Goal: Information Seeking & Learning: Learn about a topic

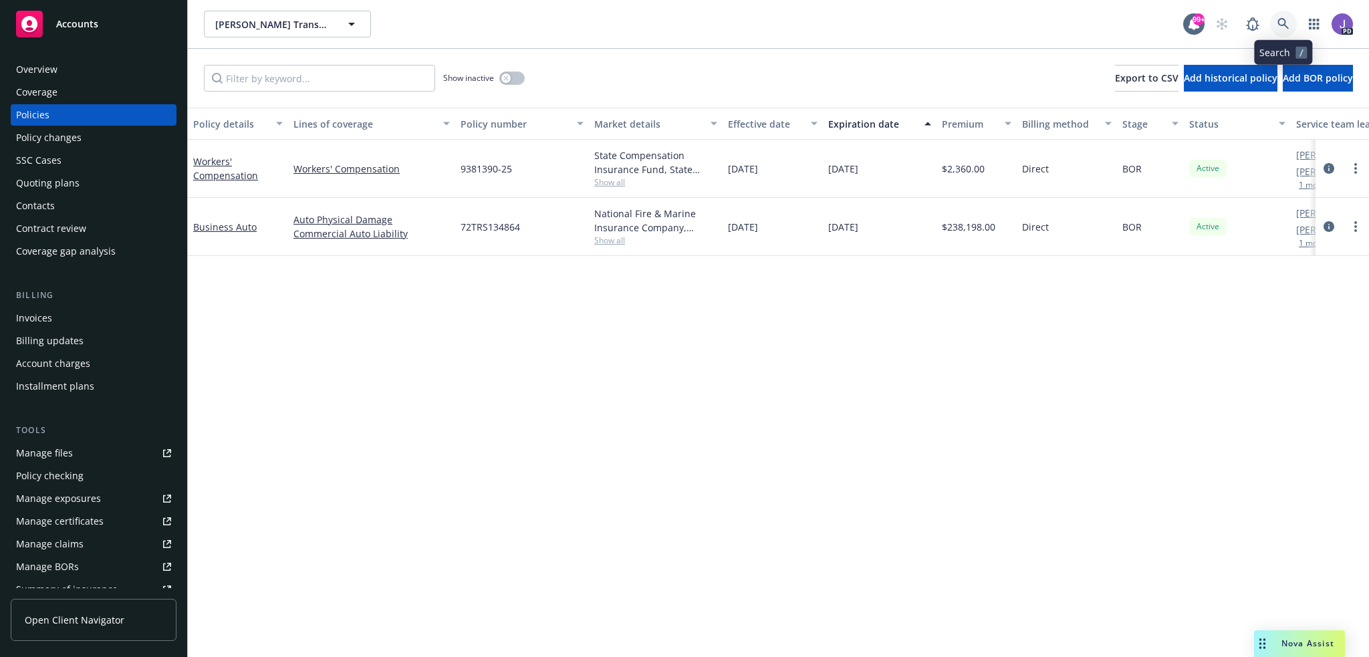
click at [1275, 23] on link at bounding box center [1283, 24] width 27 height 27
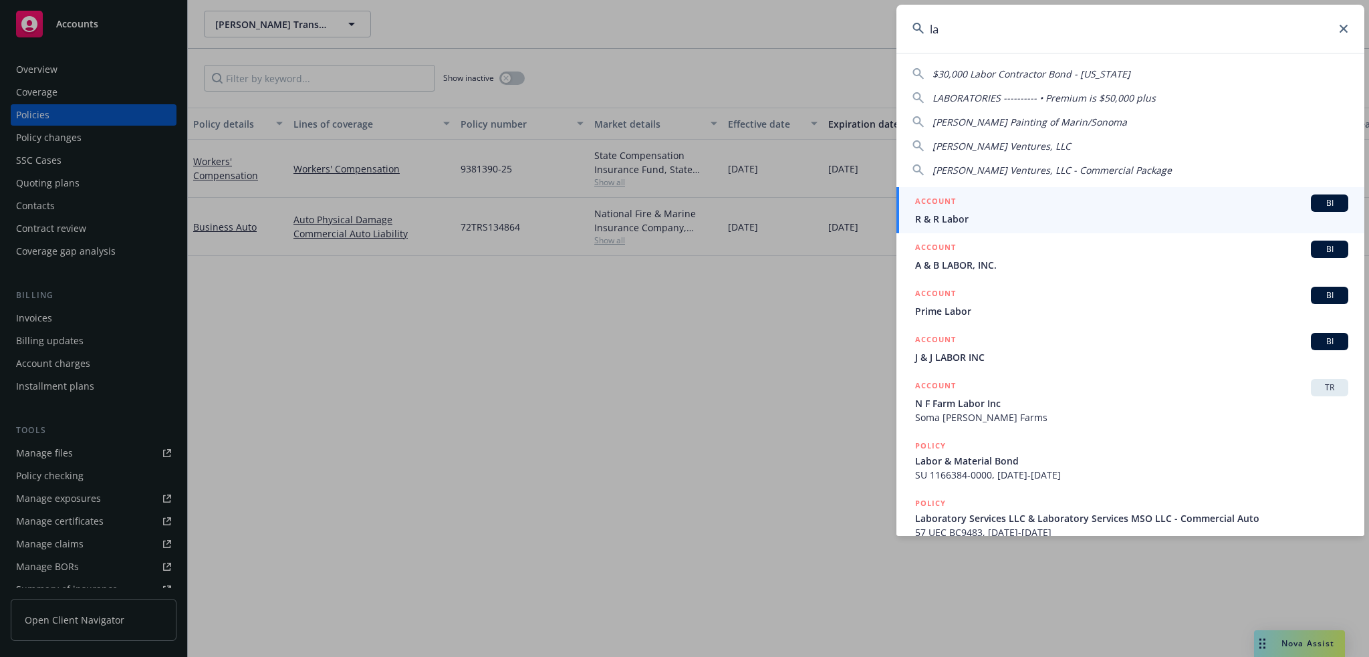
type input "l"
type input "laborator"
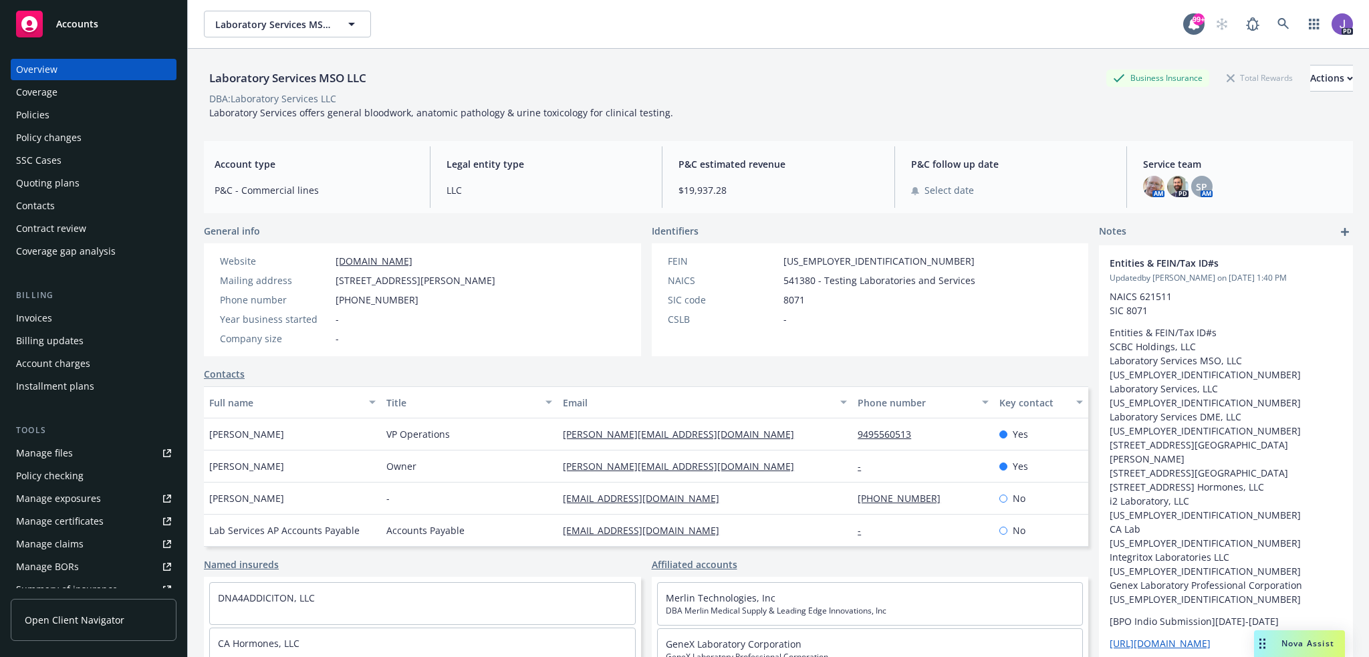
click at [43, 118] on div "Policies" at bounding box center [32, 114] width 33 height 21
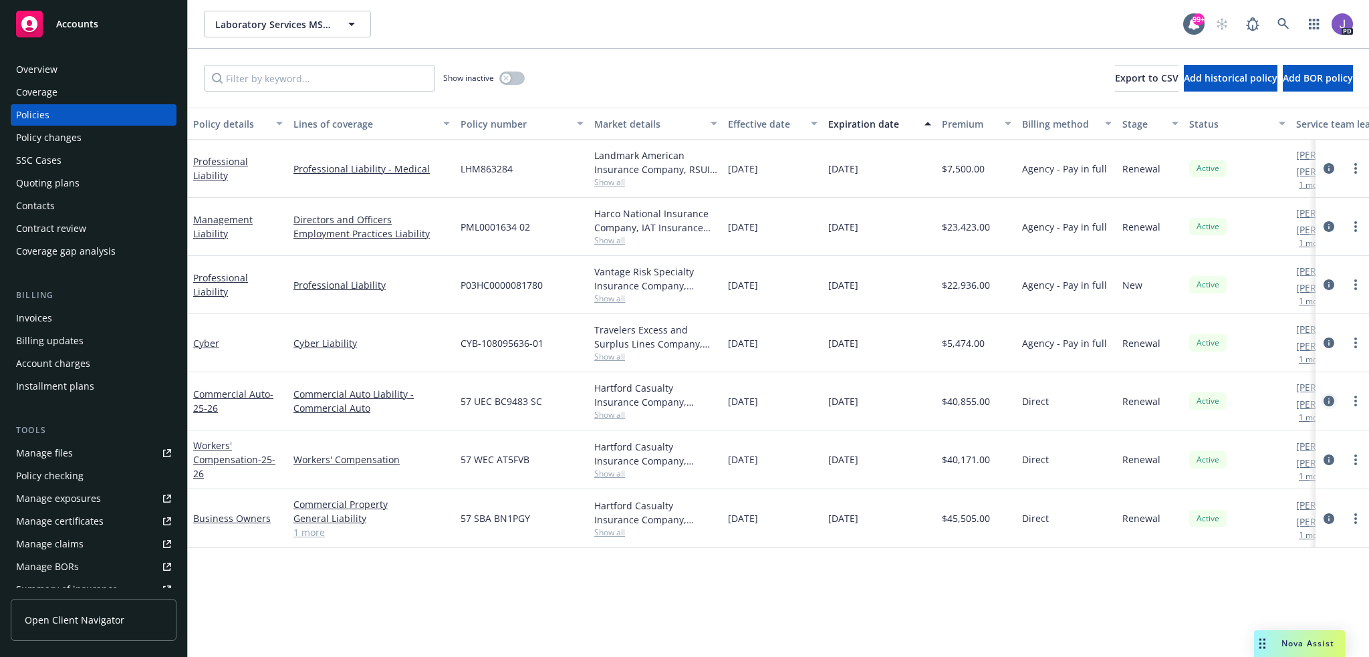
click at [1331, 402] on icon "circleInformation" at bounding box center [1328, 401] width 11 height 11
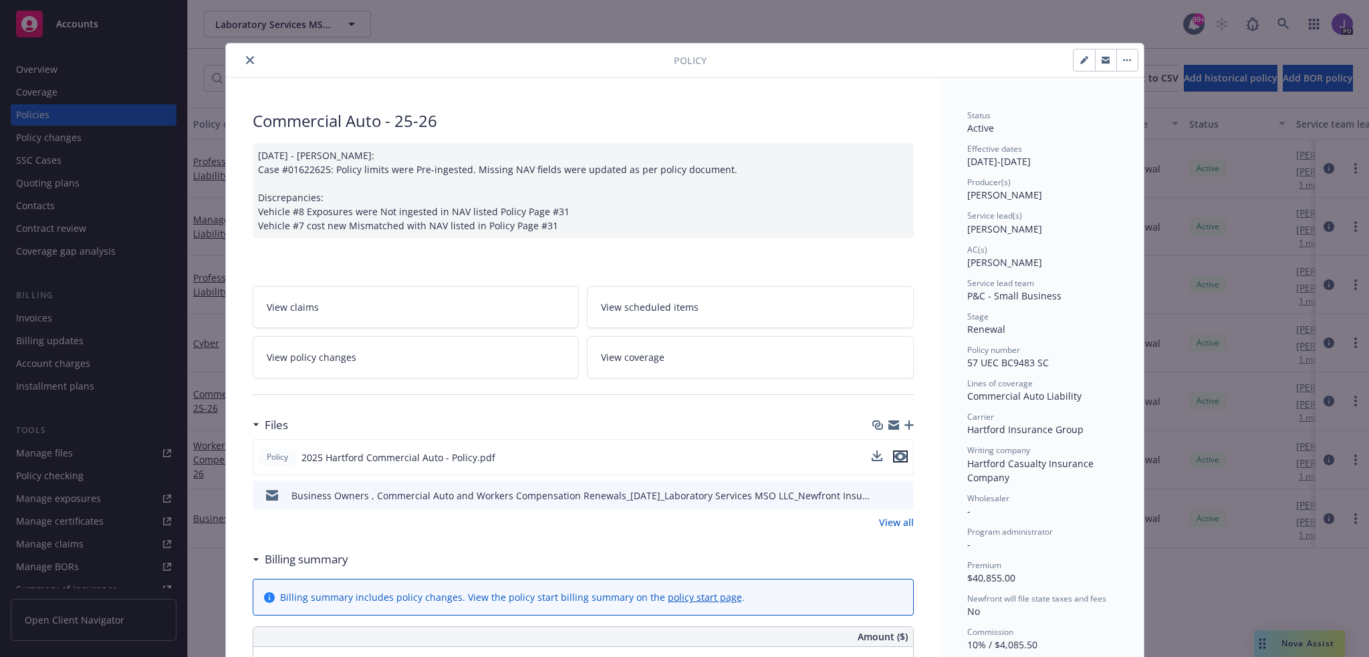
click at [898, 457] on icon "preview file" at bounding box center [900, 456] width 12 height 9
click at [246, 57] on icon "close" at bounding box center [250, 60] width 8 height 8
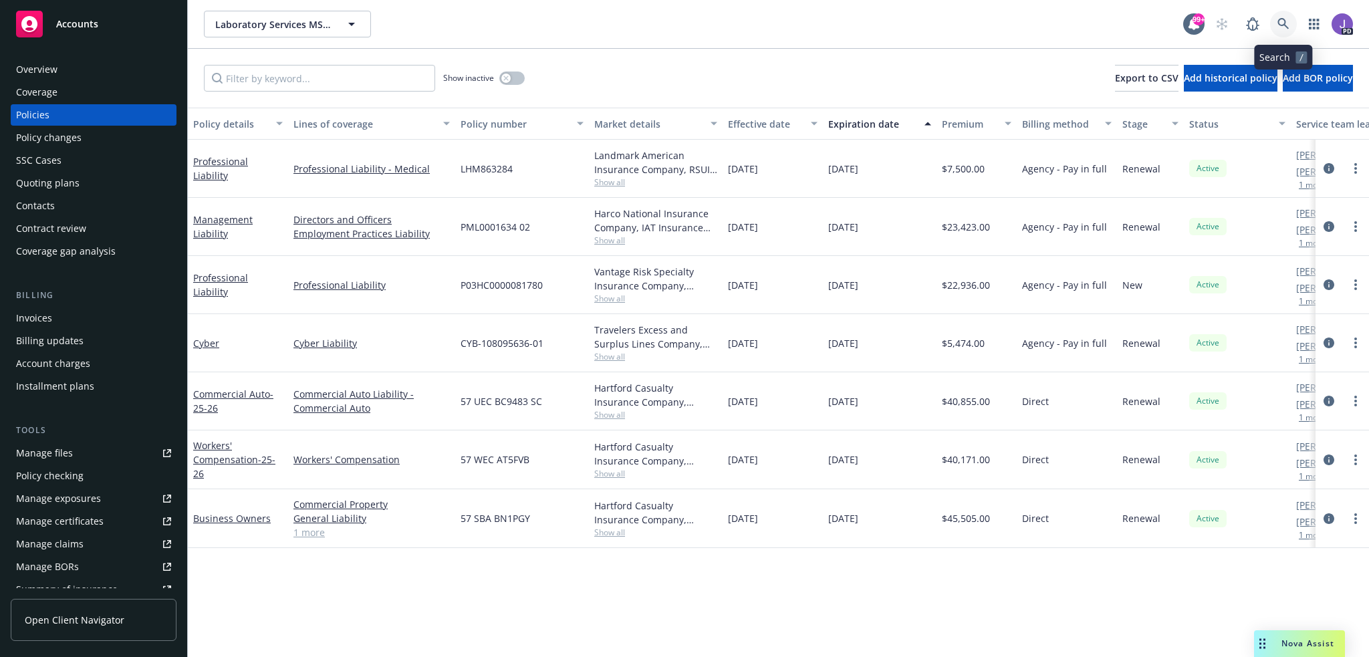
click at [1273, 23] on link at bounding box center [1283, 24] width 27 height 27
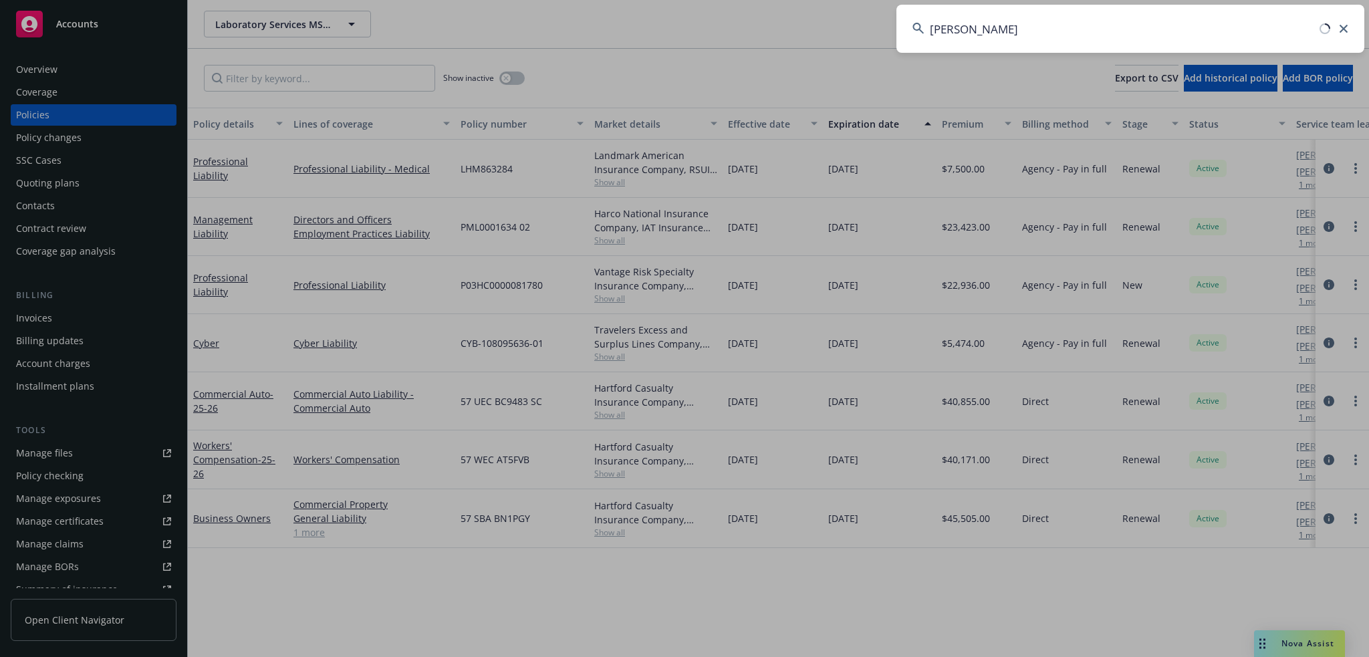
type input "salazar trans"
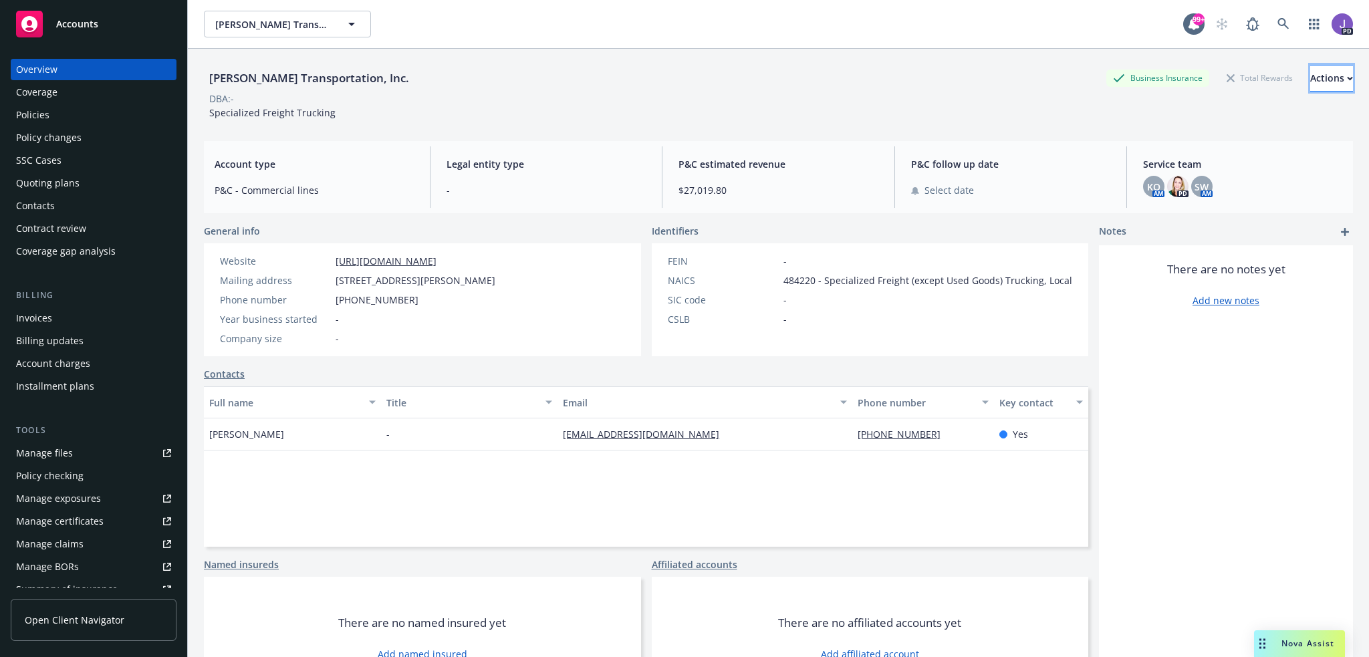
click at [1310, 77] on div "Actions" at bounding box center [1331, 78] width 43 height 25
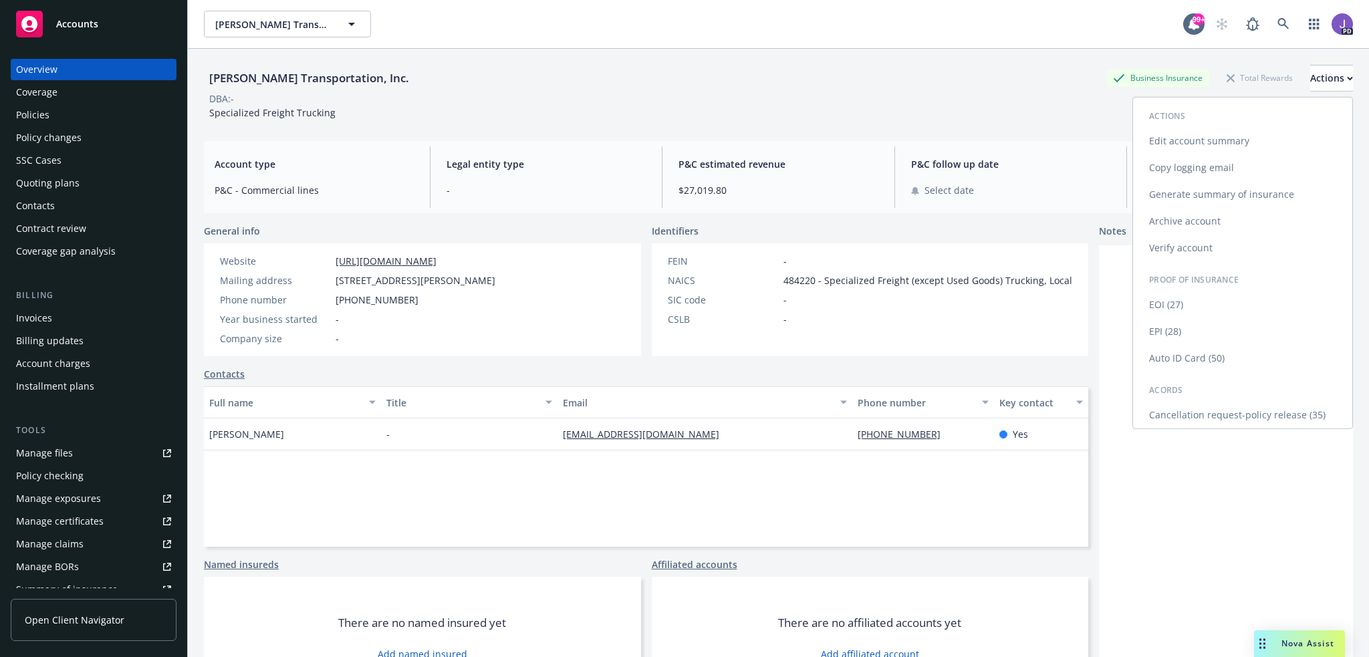
click at [1188, 136] on link "Edit account summary" at bounding box center [1242, 141] width 219 height 27
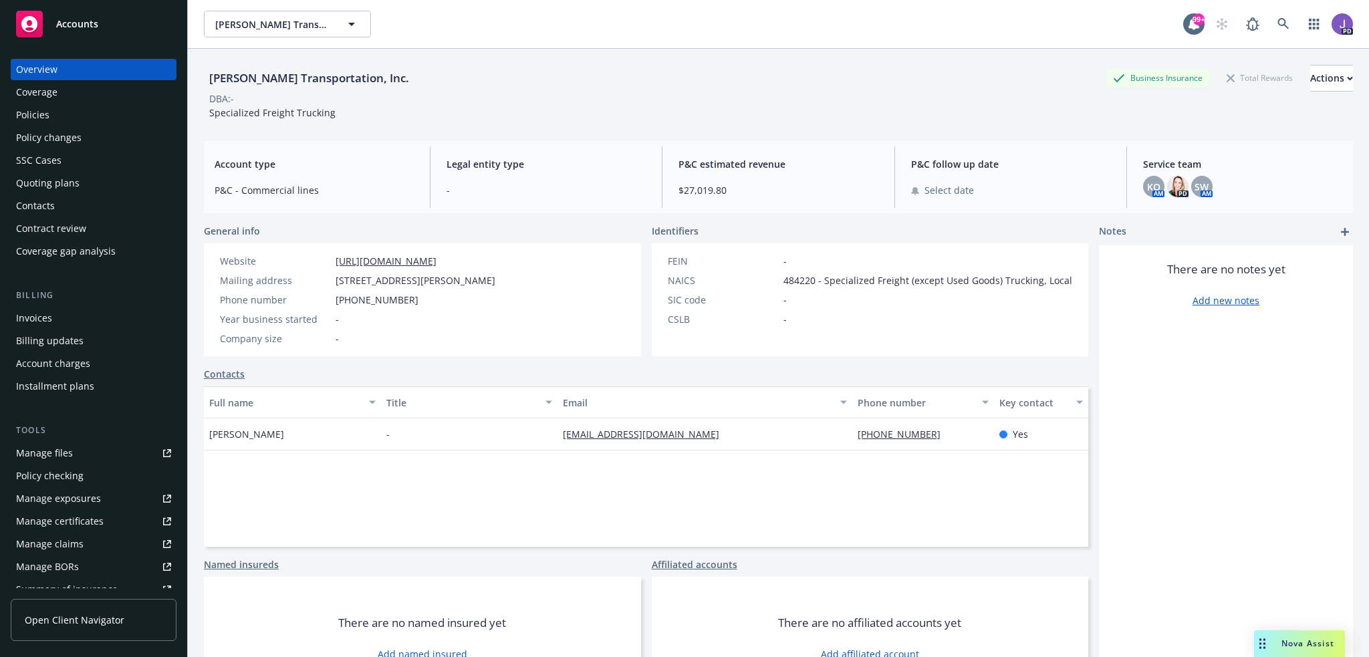
select select "US"
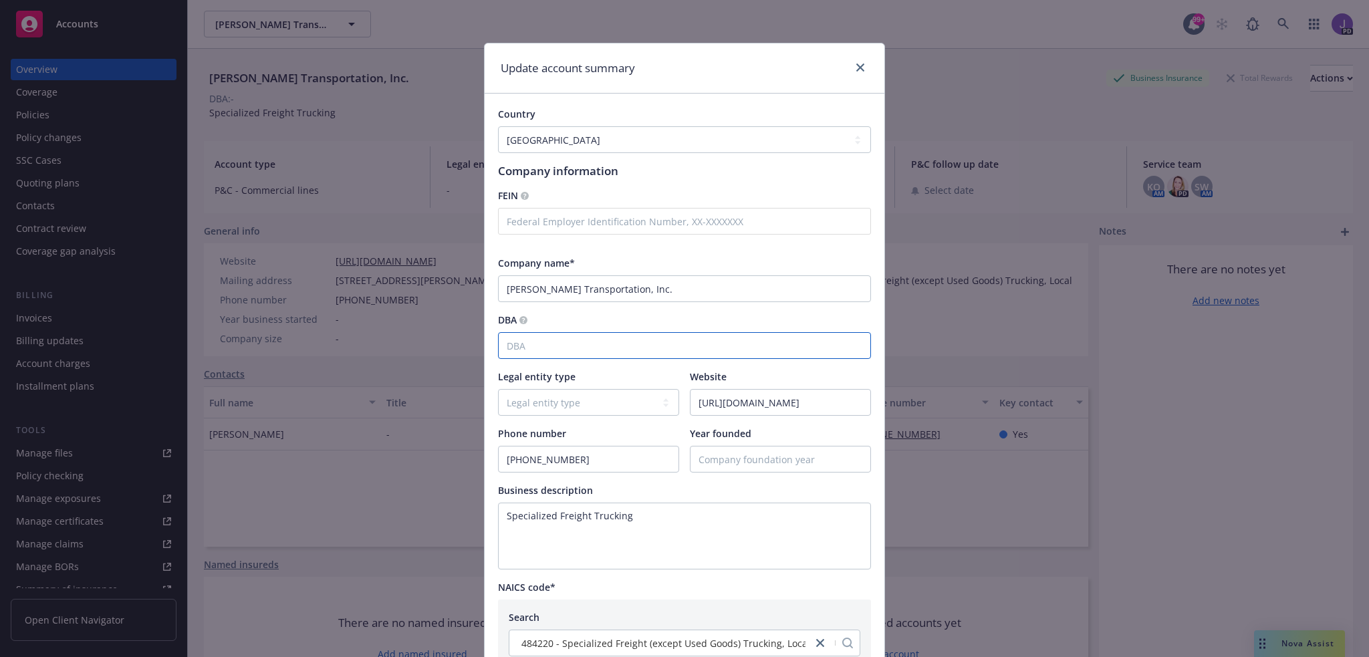
click at [530, 349] on input "DBA" at bounding box center [684, 345] width 373 height 27
paste input "John Salazar Heavy Haul & Tow"
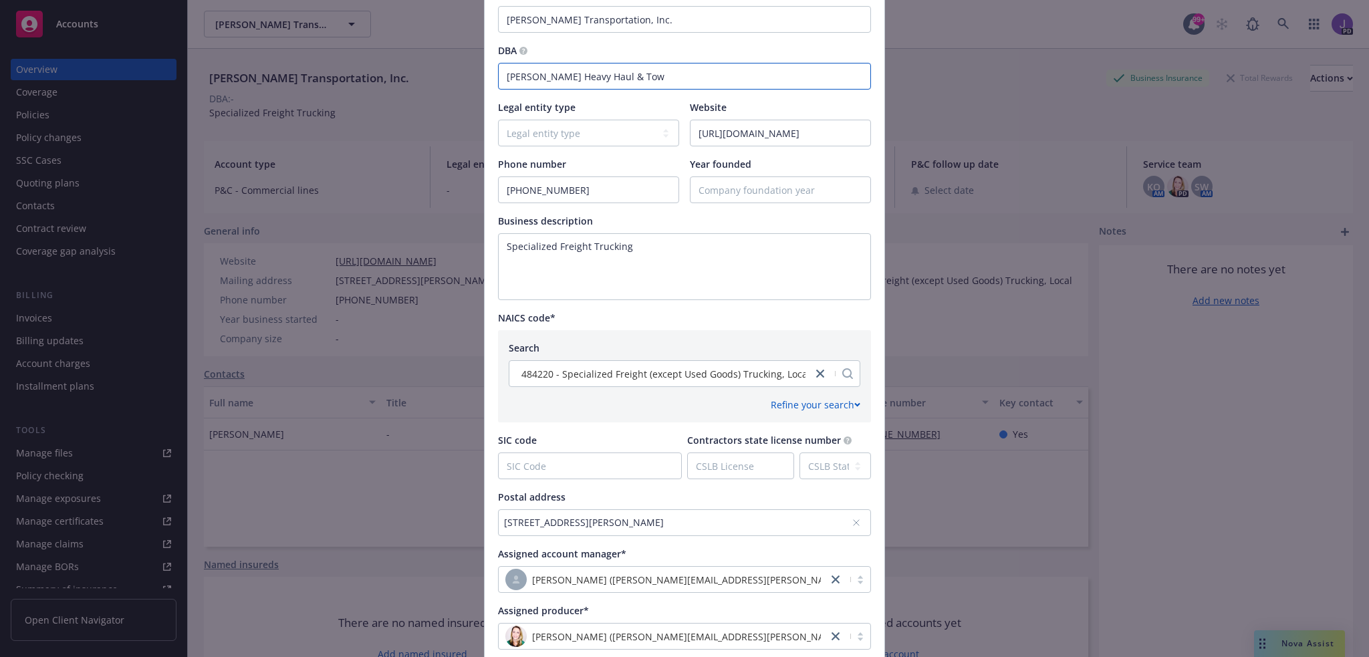
scroll to position [378, 0]
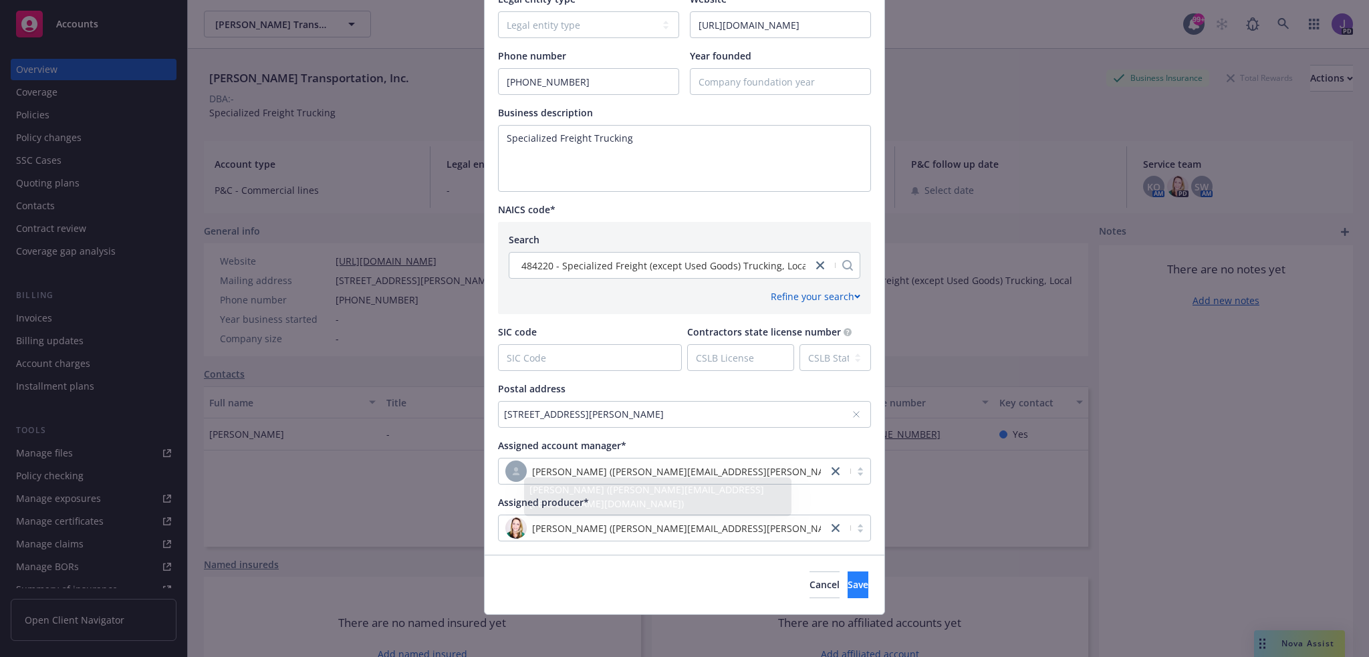
type input "John Salazar Heavy Haul & Tow"
click at [848, 589] on button "Save" at bounding box center [858, 584] width 21 height 27
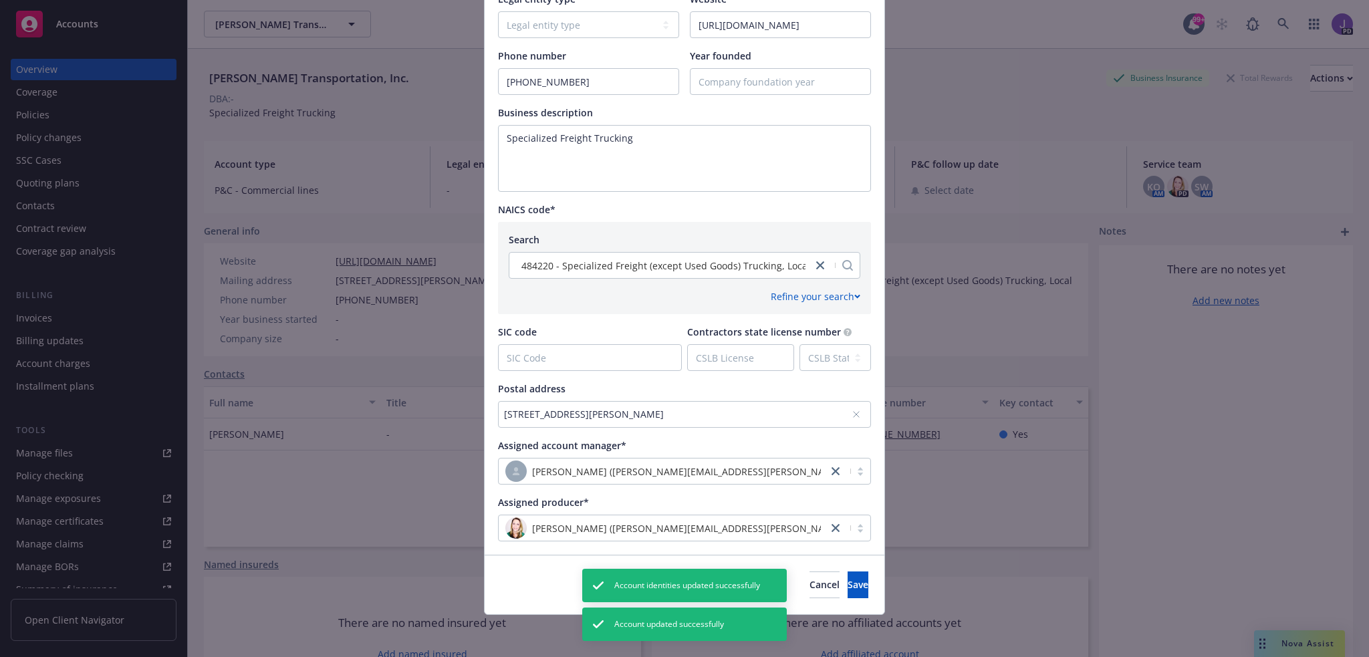
scroll to position [0, 0]
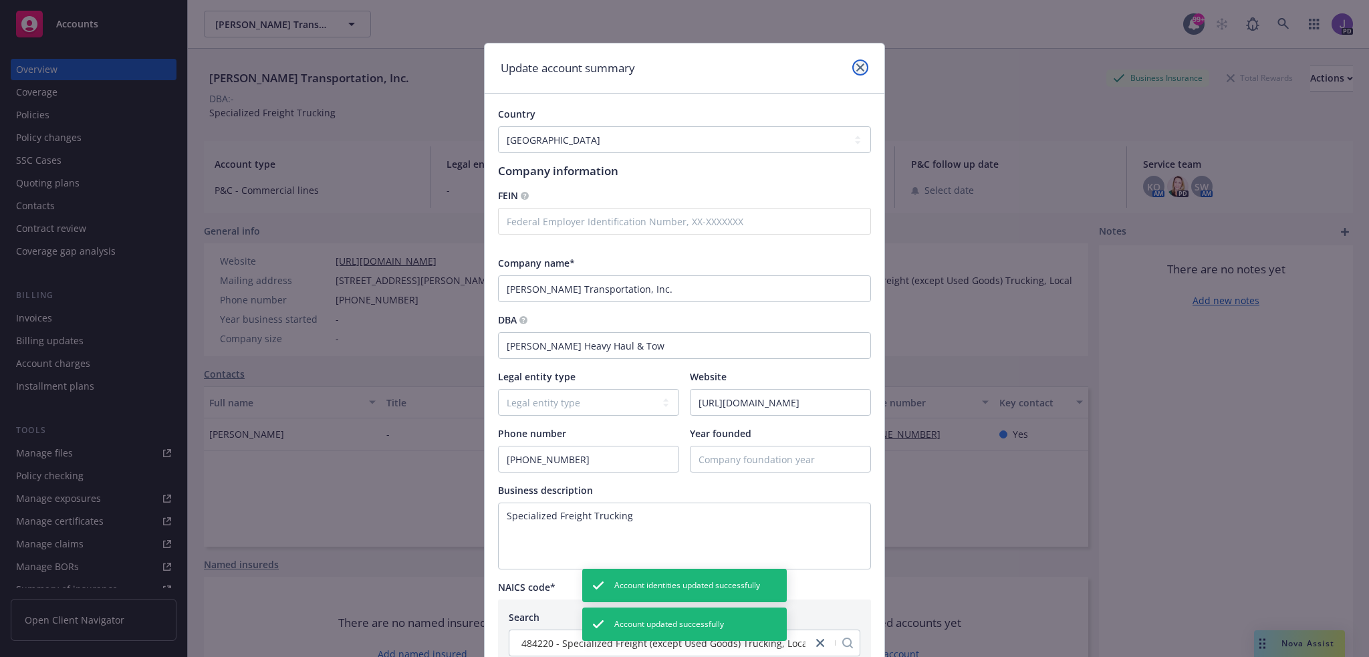
click at [858, 72] on link "close" at bounding box center [860, 67] width 16 height 16
select select "US"
click at [856, 69] on icon "close" at bounding box center [860, 67] width 8 height 8
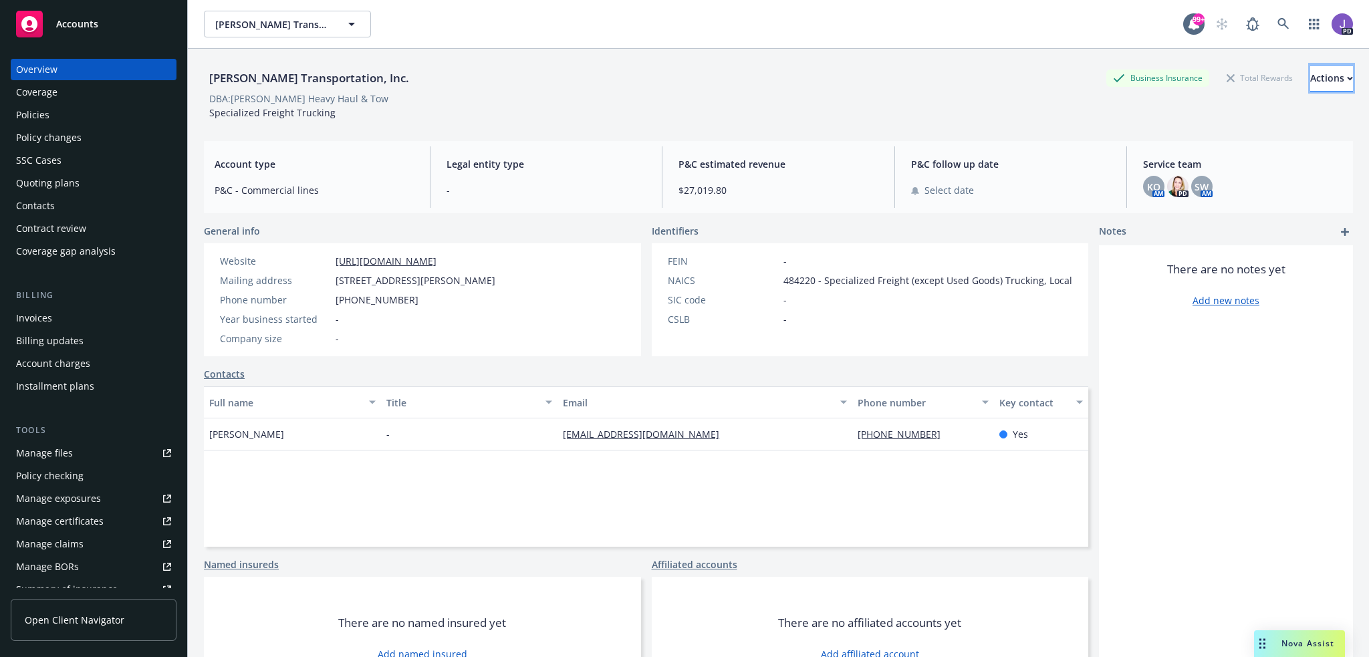
click at [1310, 76] on div "Actions" at bounding box center [1331, 78] width 43 height 25
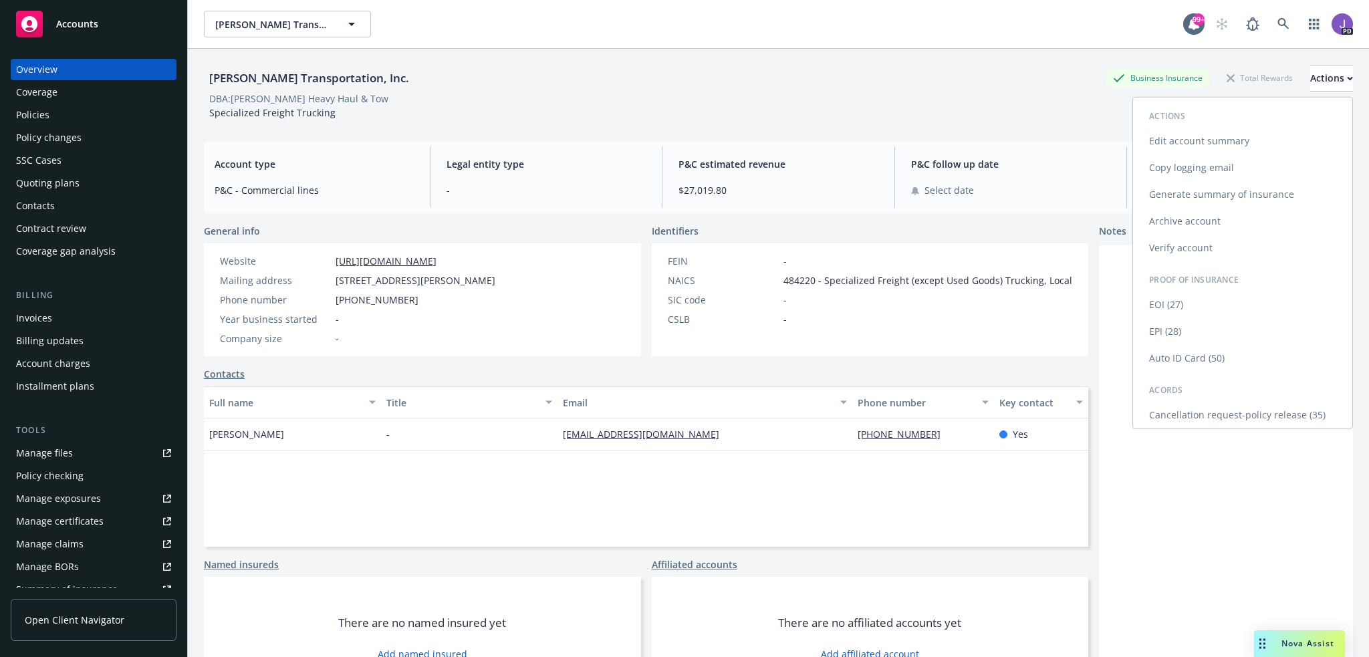
click at [1210, 137] on link "Edit account summary" at bounding box center [1242, 141] width 219 height 27
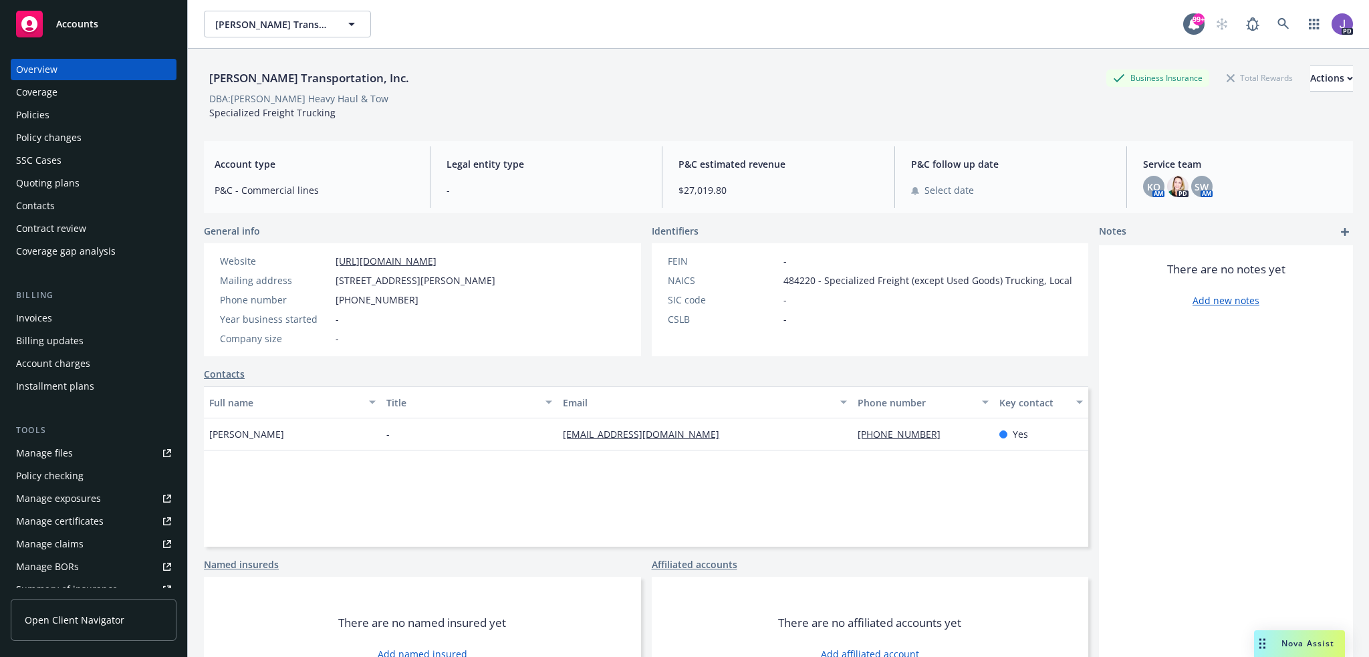
select select "US"
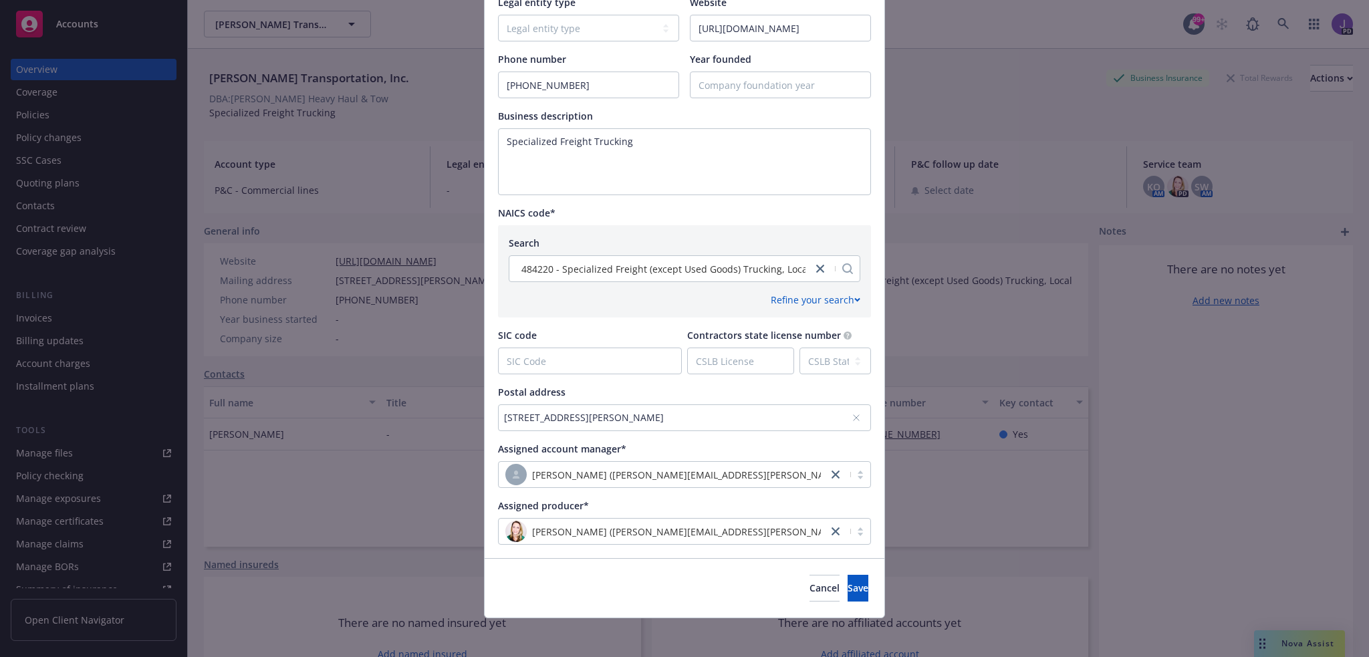
scroll to position [378, 0]
click at [854, 416] on icon at bounding box center [856, 414] width 5 height 5
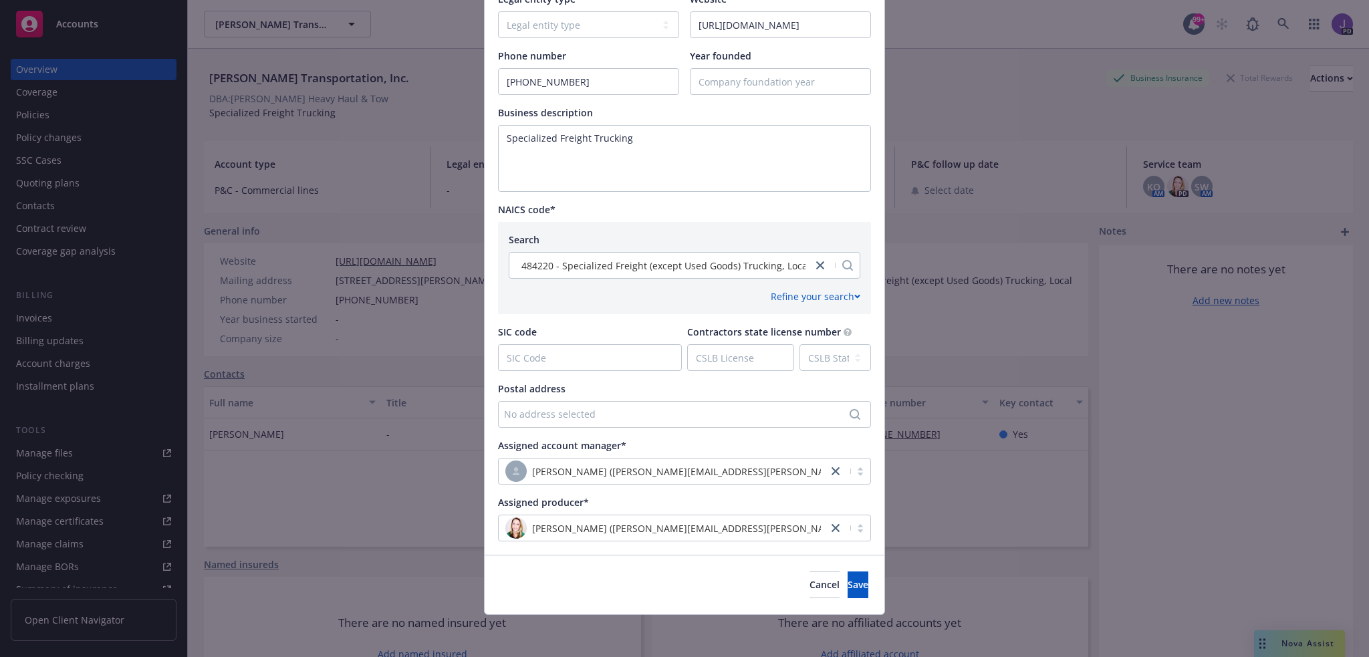
click at [702, 404] on div "No address selected" at bounding box center [684, 414] width 373 height 27
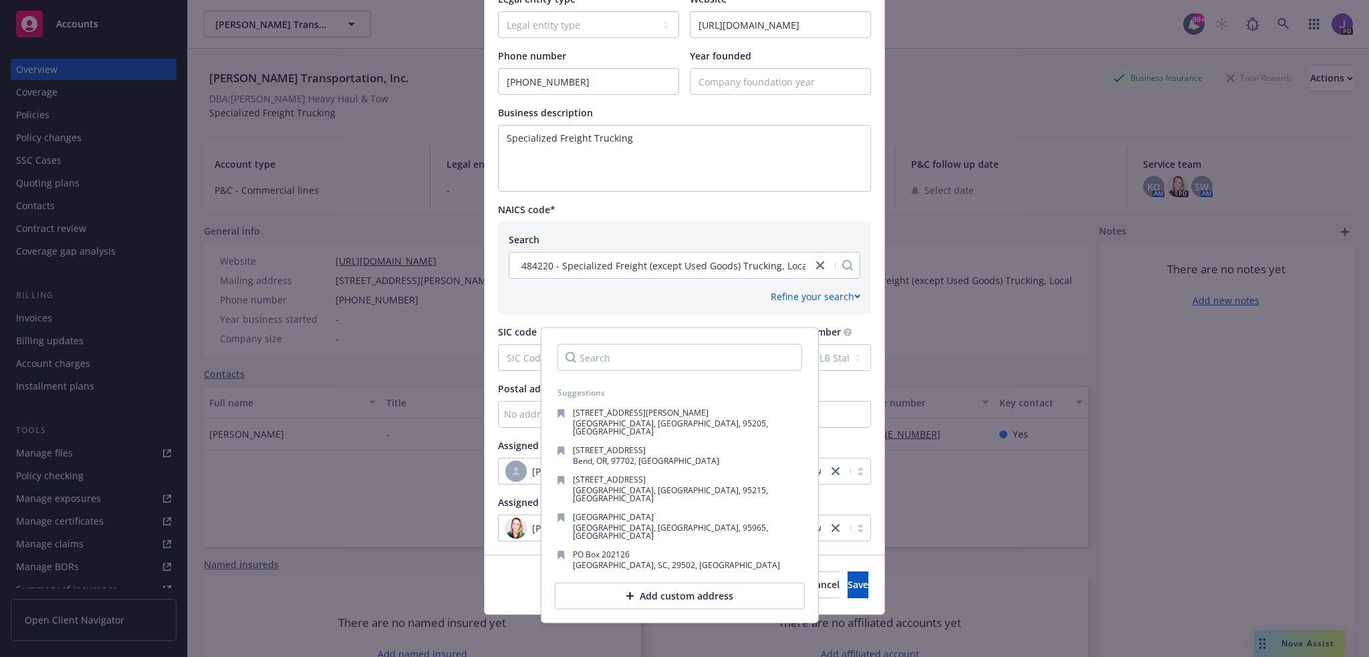
click at [657, 360] on input "Search" at bounding box center [679, 357] width 245 height 27
click at [664, 583] on div "Add custom address" at bounding box center [680, 596] width 250 height 27
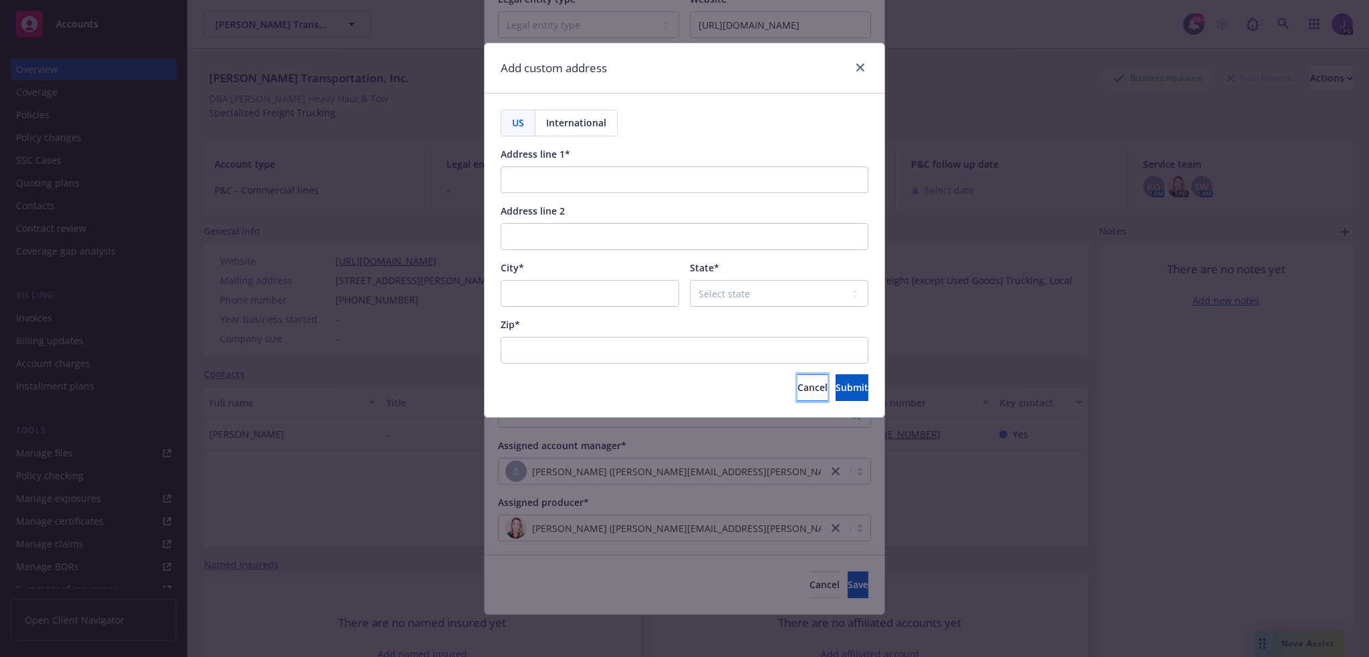
click at [797, 384] on span "Cancel" at bounding box center [812, 387] width 30 height 13
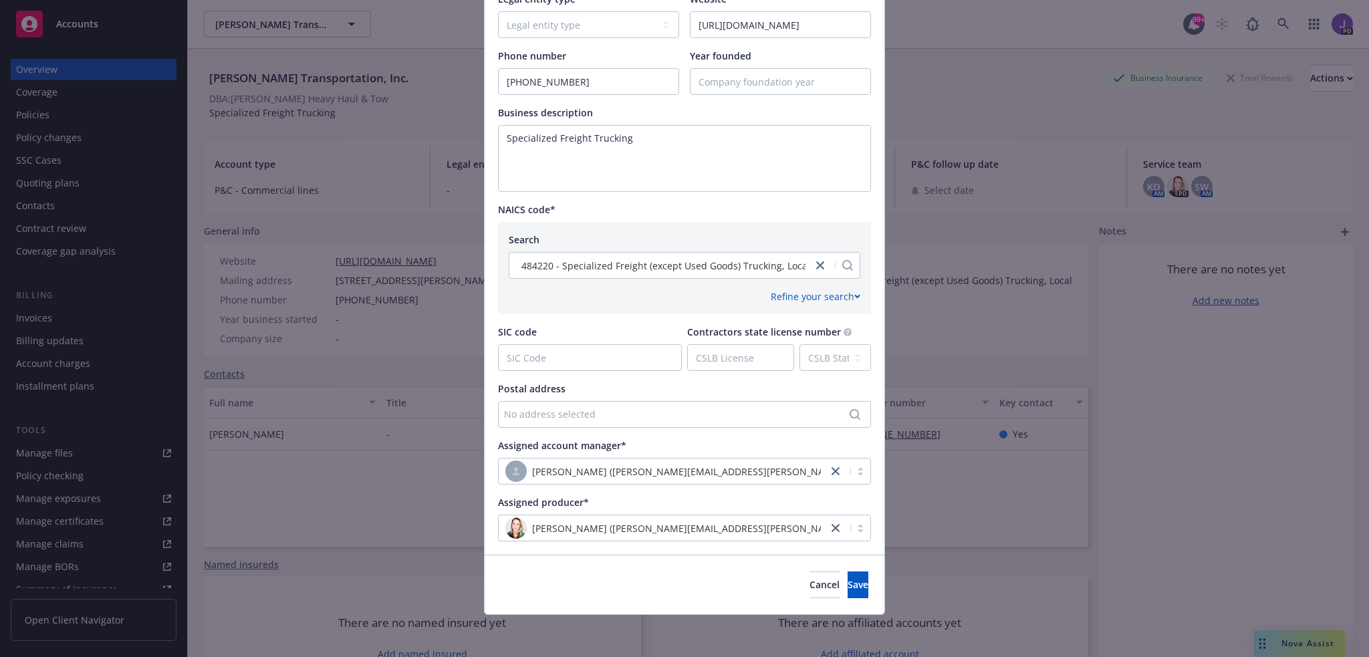
click at [844, 411] on div "No address selected" at bounding box center [678, 414] width 348 height 14
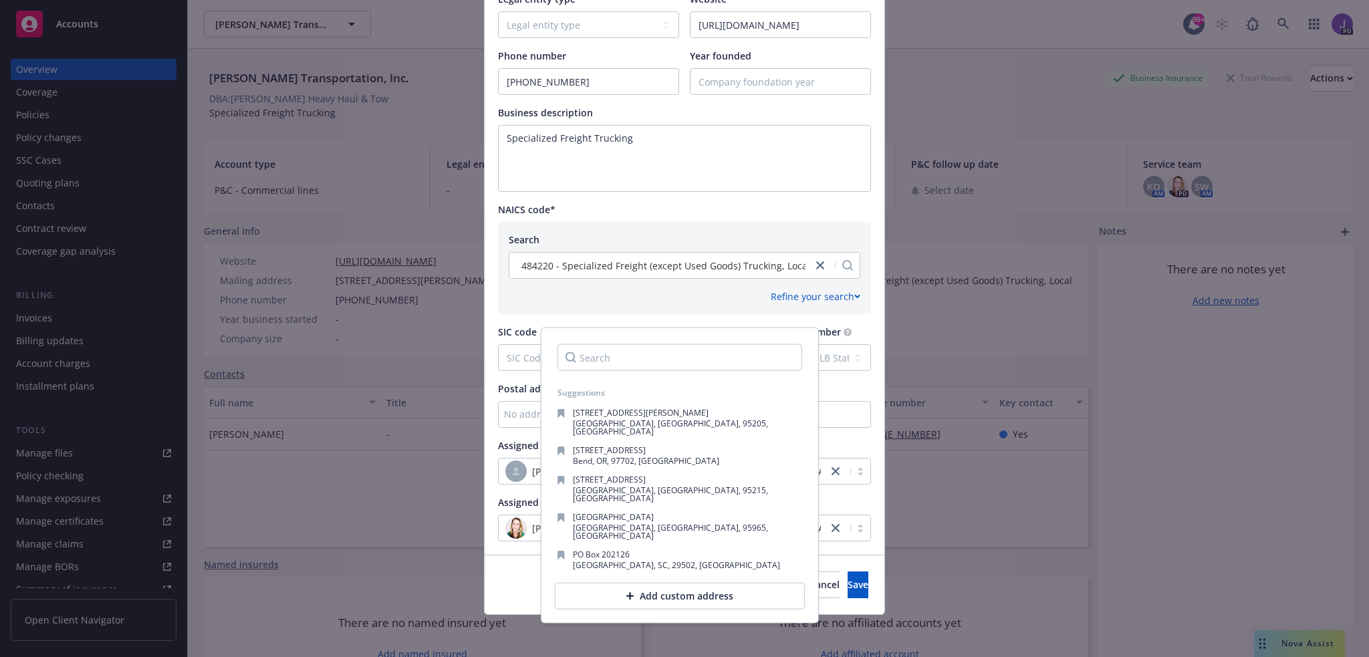
click at [611, 358] on input "Search" at bounding box center [679, 357] width 245 height 27
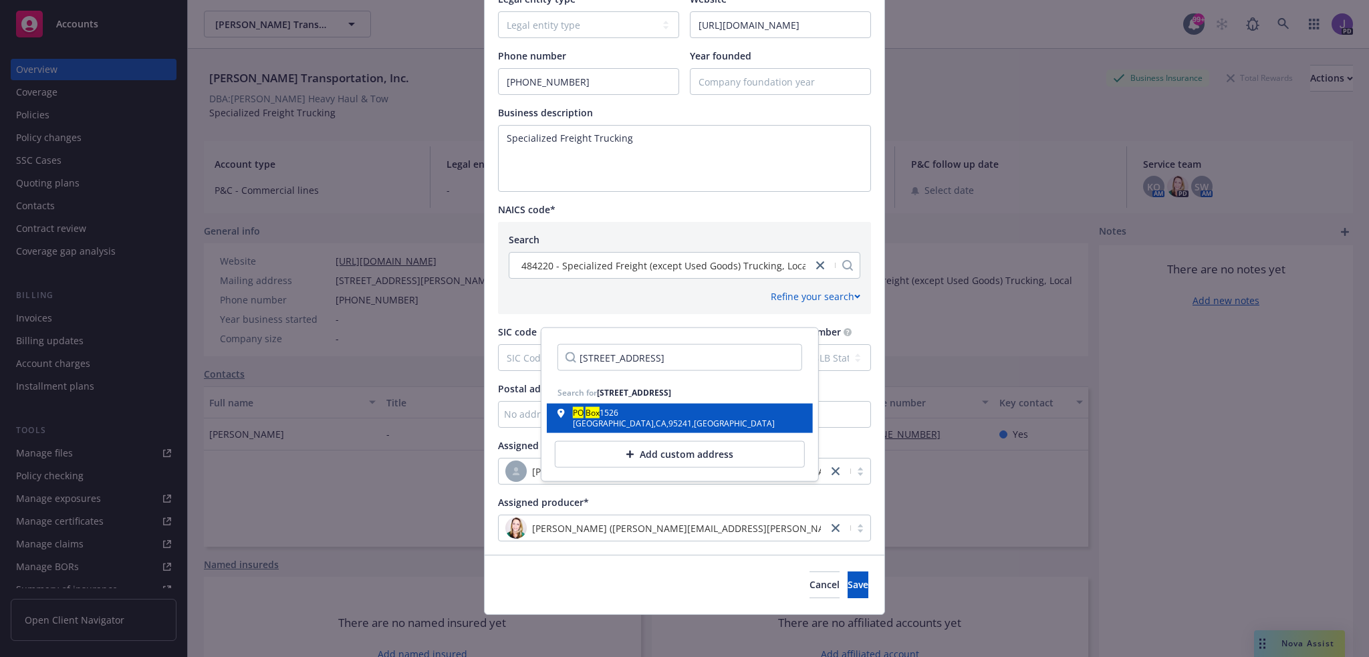
type input "PO Box 1526, Lodi, CA 95241-1526"
click at [623, 420] on div "Lodi , CA , 95241 , USA" at bounding box center [674, 424] width 202 height 8
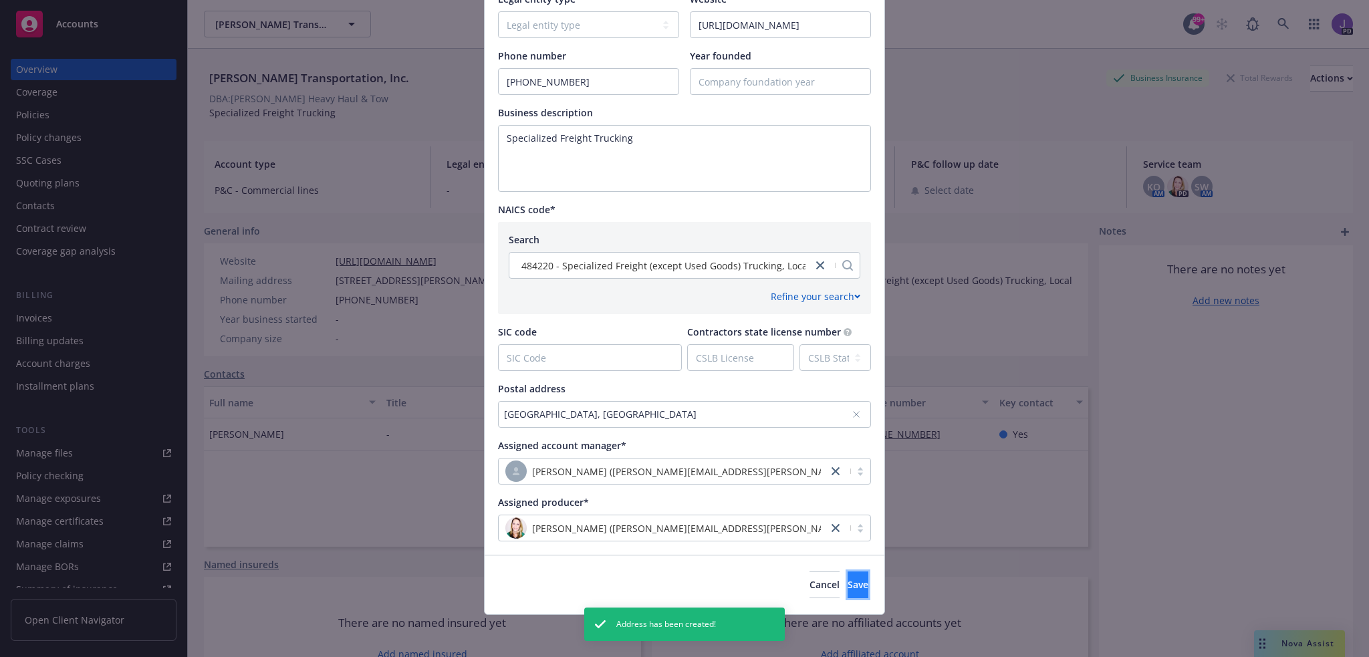
click at [848, 584] on span "Save" at bounding box center [858, 584] width 21 height 13
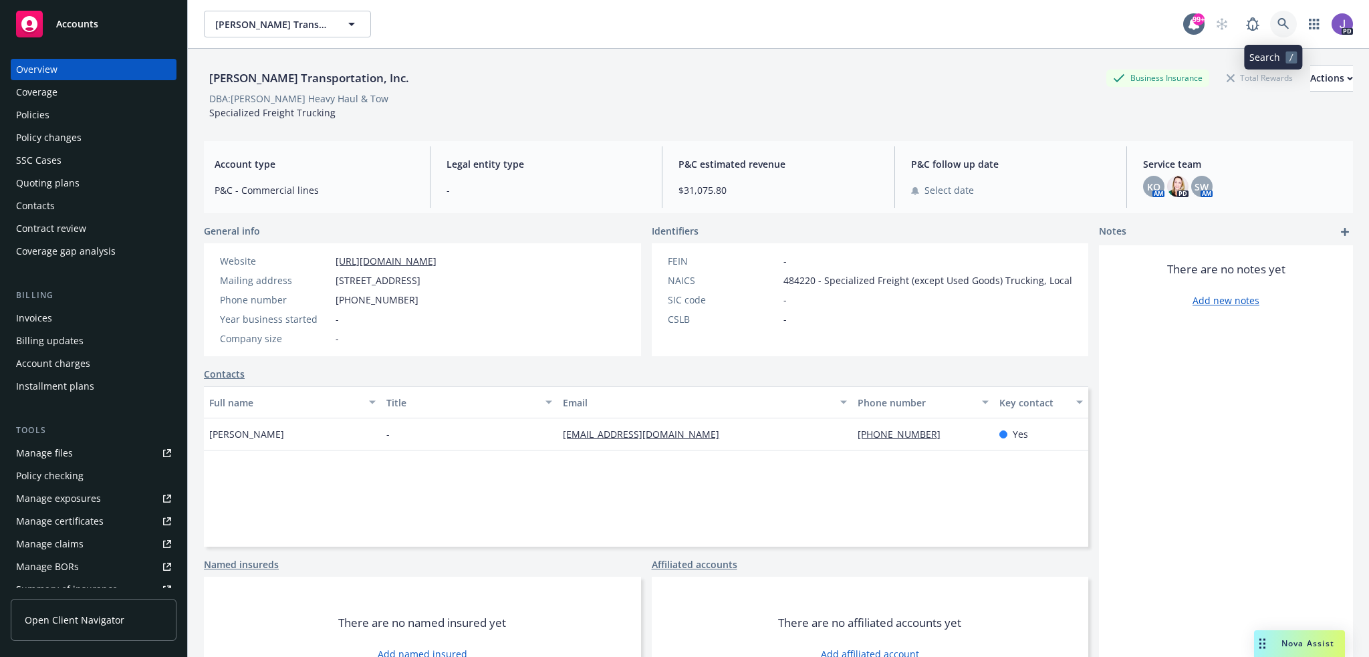
click at [1277, 23] on icon at bounding box center [1283, 24] width 12 height 12
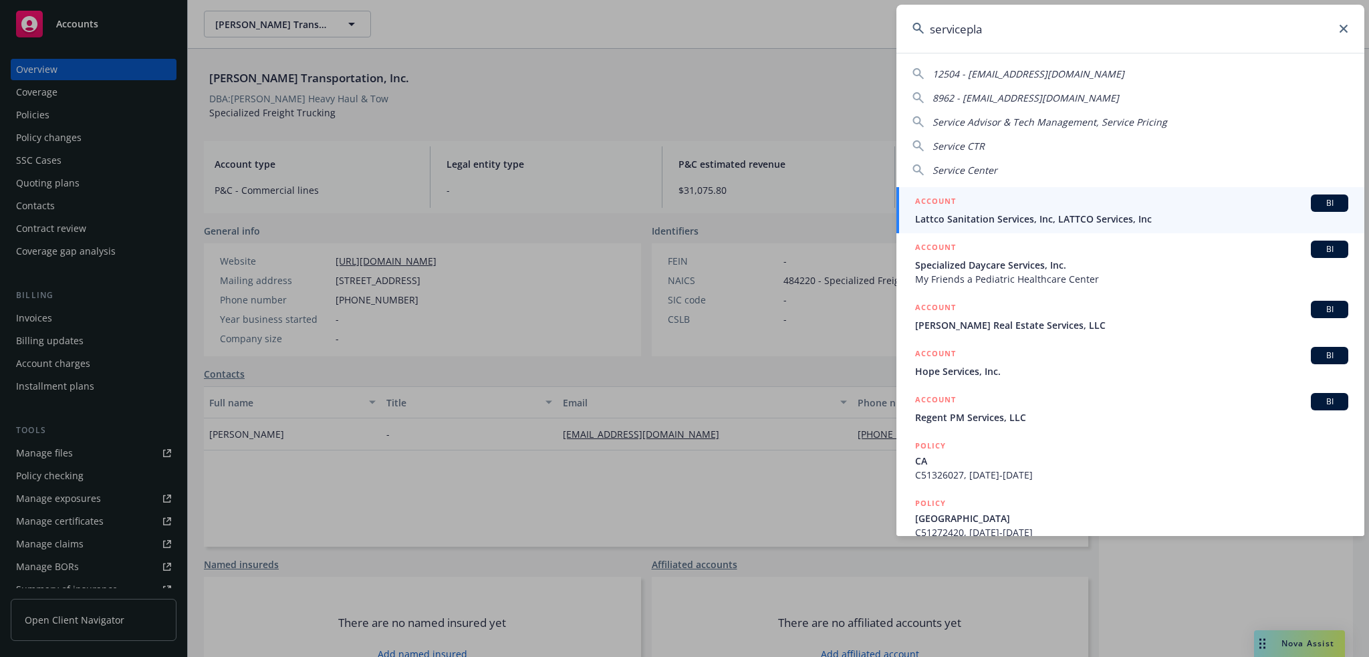
type input "serviceplan"
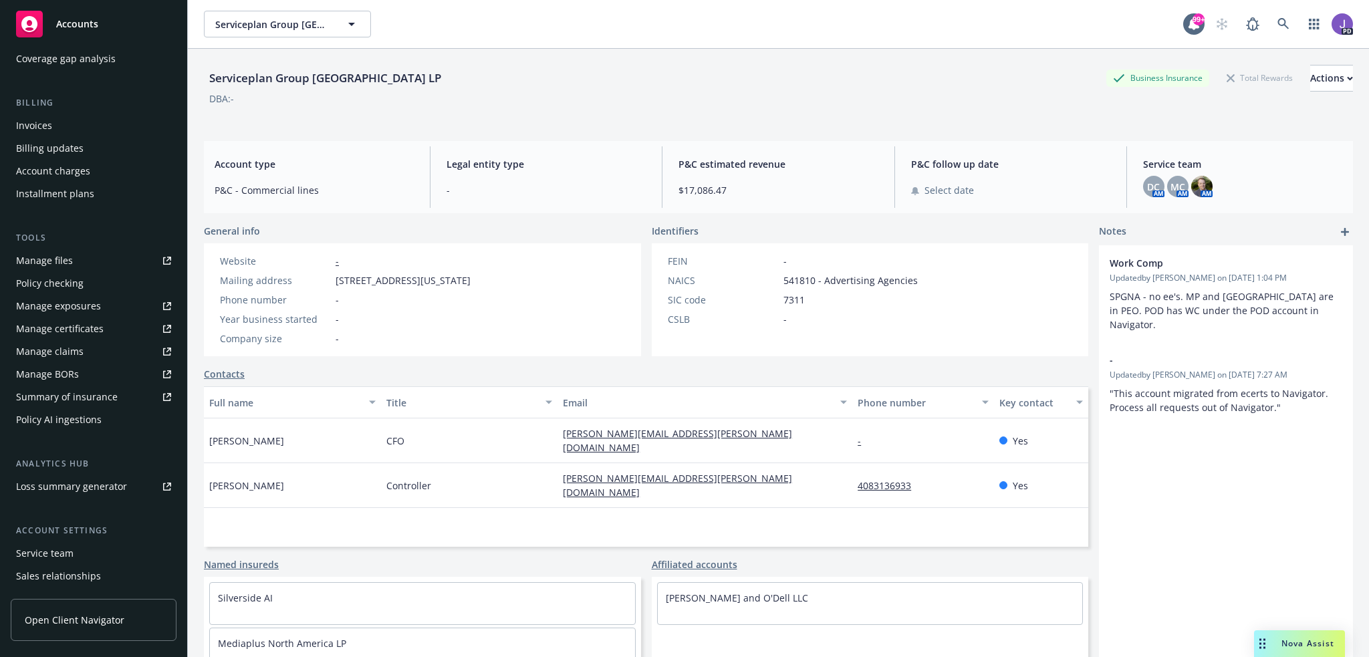
scroll to position [259, 0]
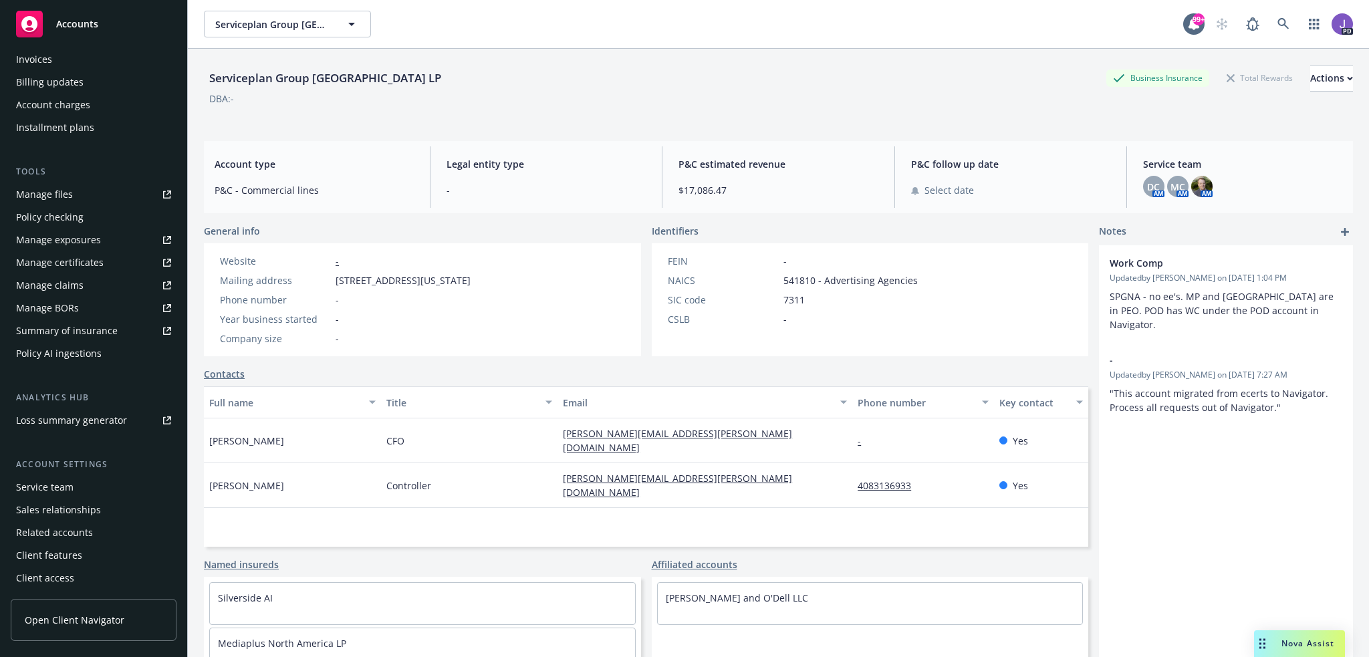
click at [51, 482] on div "Service team" at bounding box center [44, 487] width 57 height 21
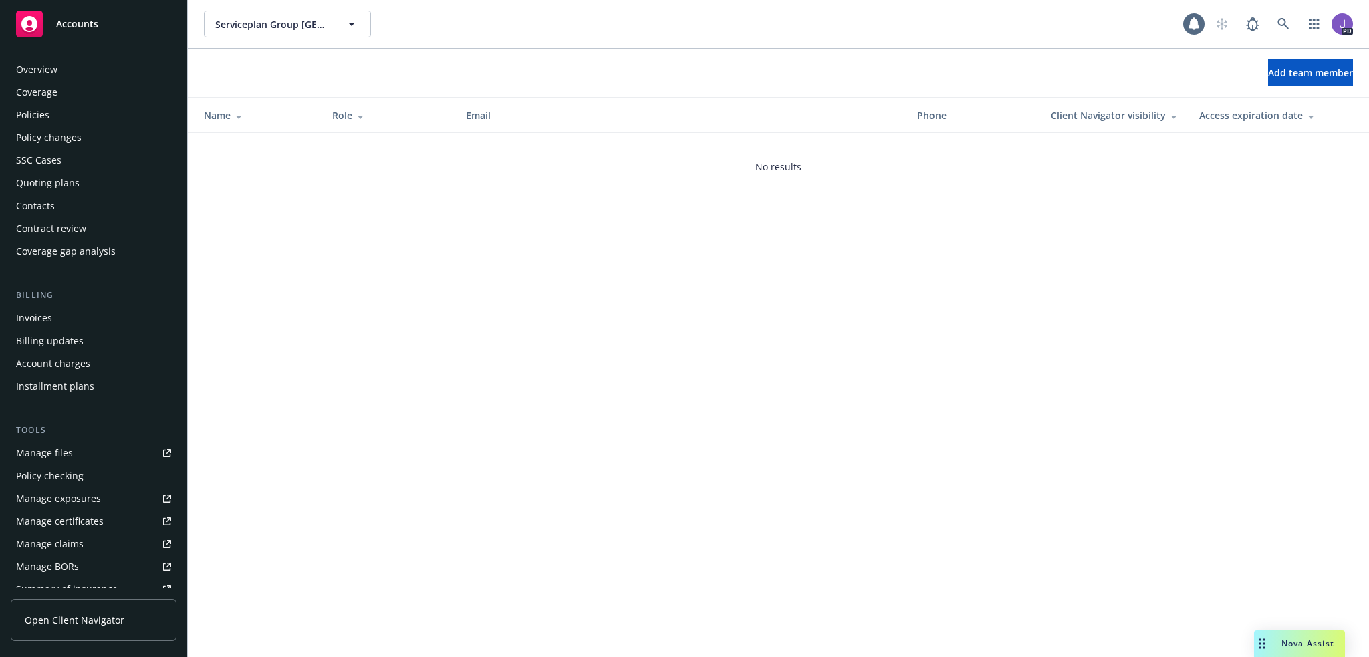
scroll to position [259, 0]
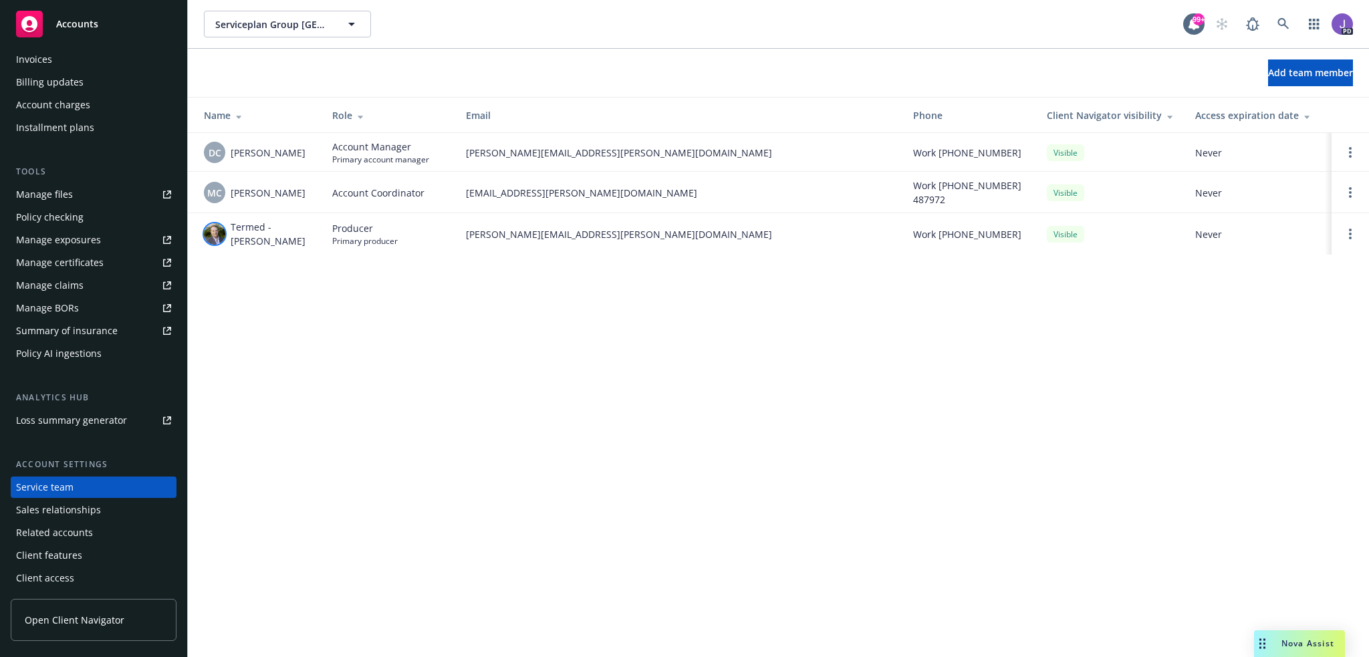
click at [217, 235] on img at bounding box center [214, 233] width 21 height 21
click at [278, 293] on div "Serviceplan Group North America LP Serviceplan Group North America LP 99+ PD Ad…" at bounding box center [778, 328] width 1181 height 657
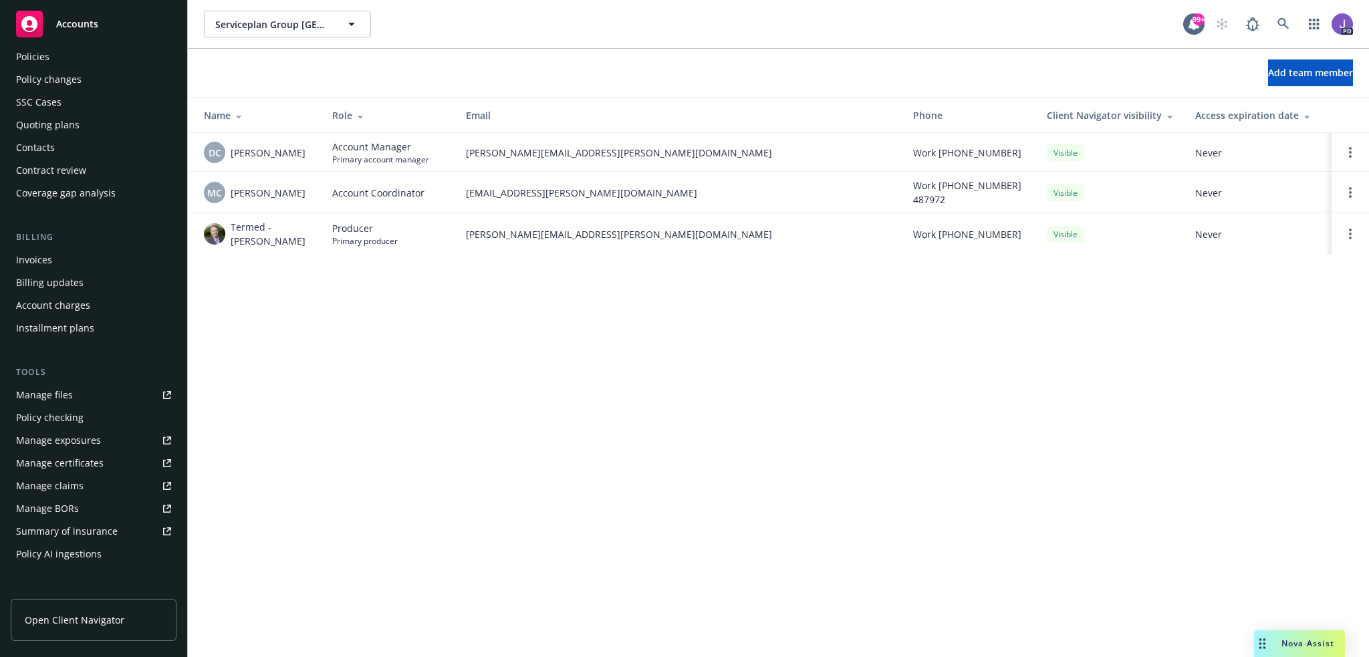
scroll to position [0, 0]
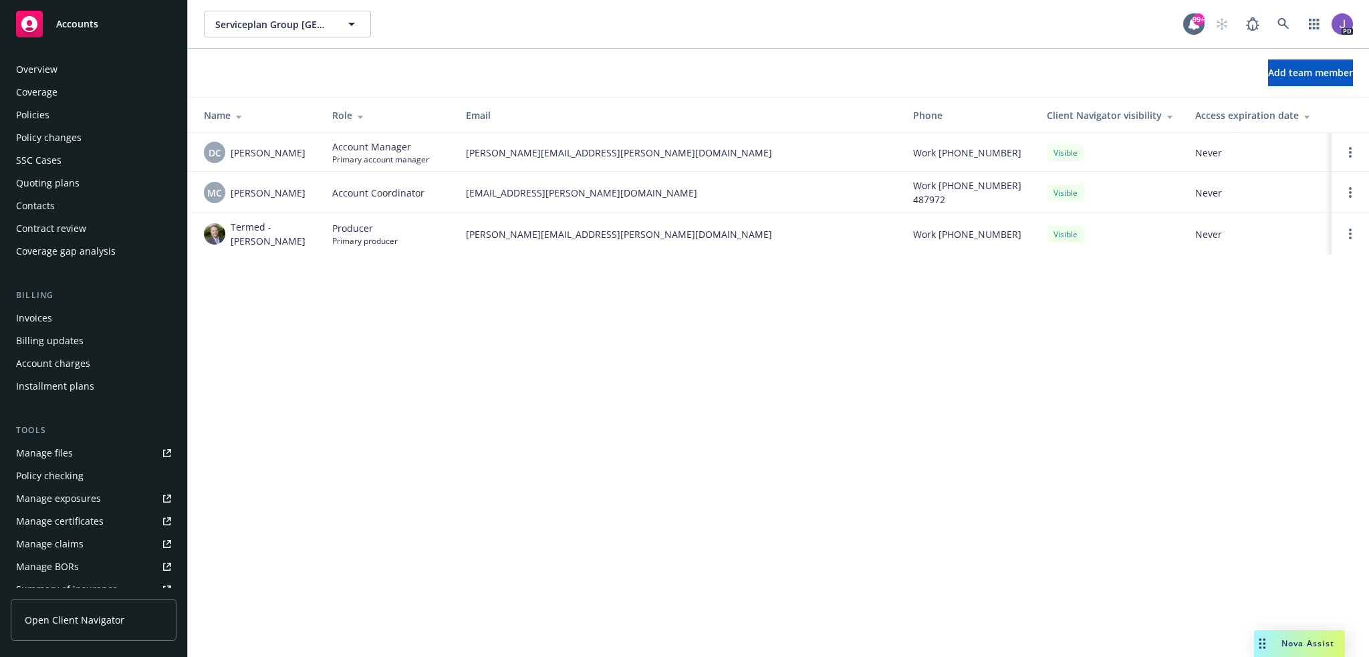
click at [61, 191] on div "Quoting plans" at bounding box center [47, 182] width 63 height 21
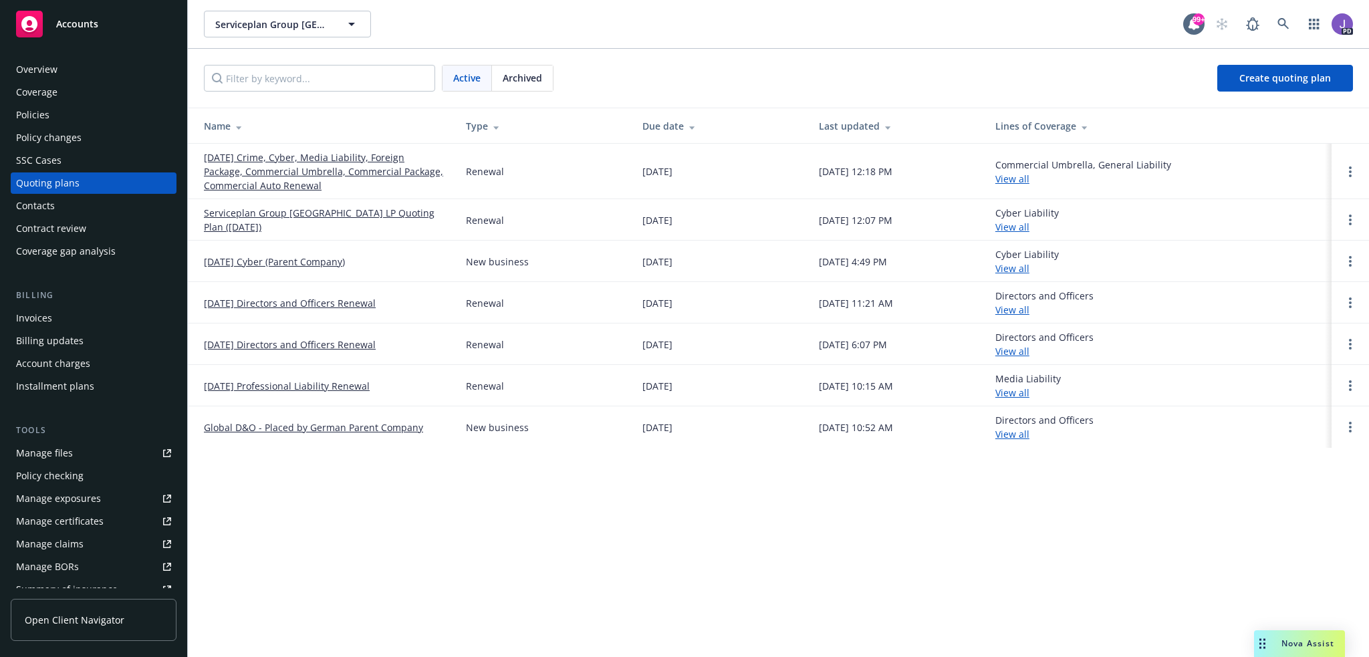
click at [294, 174] on link "09/24/25 Crime, Cyber, Media Liability, Foreign Package, Commercial Umbrella, C…" at bounding box center [324, 171] width 241 height 42
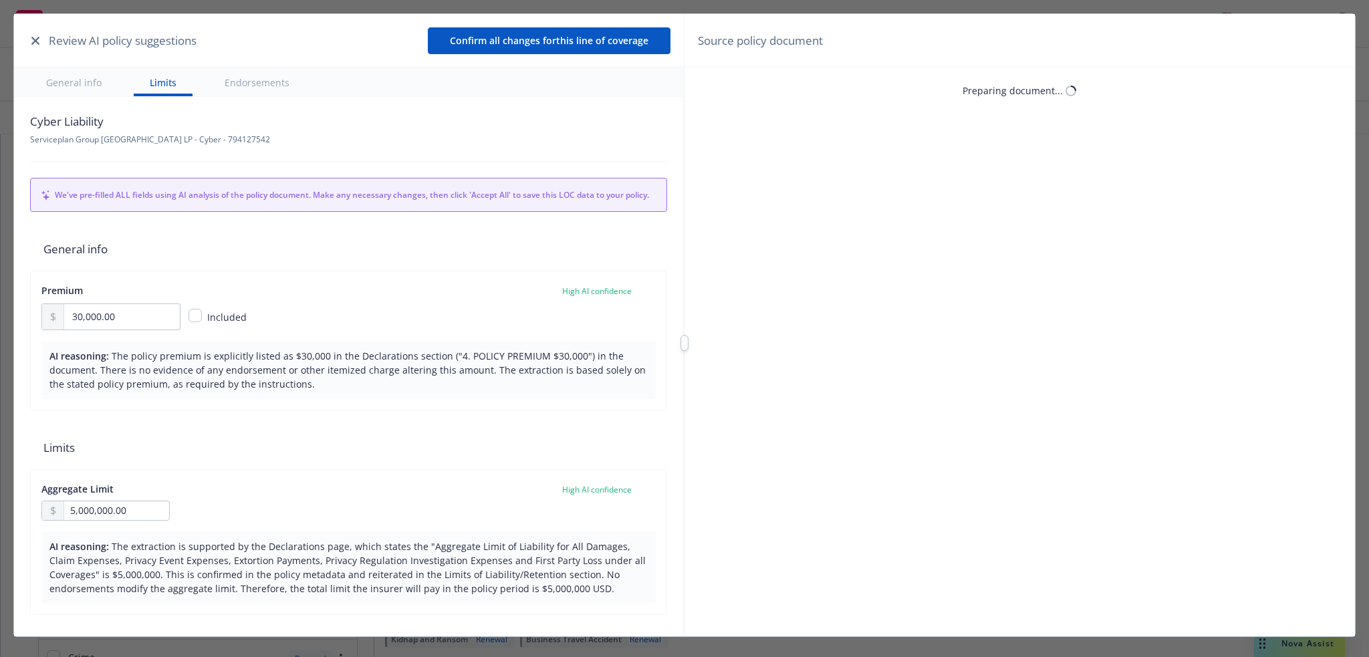
click at [34, 39] on icon "button" at bounding box center [35, 41] width 8 height 8
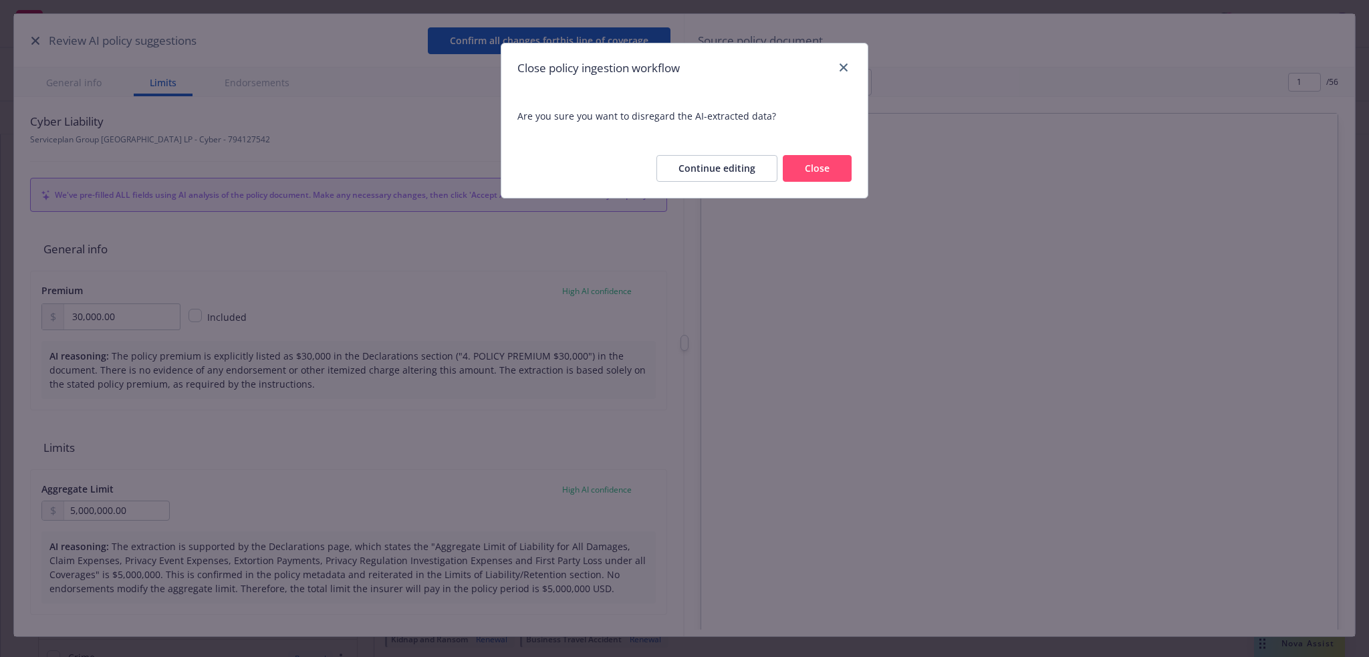
click at [807, 178] on button "Close" at bounding box center [817, 168] width 69 height 27
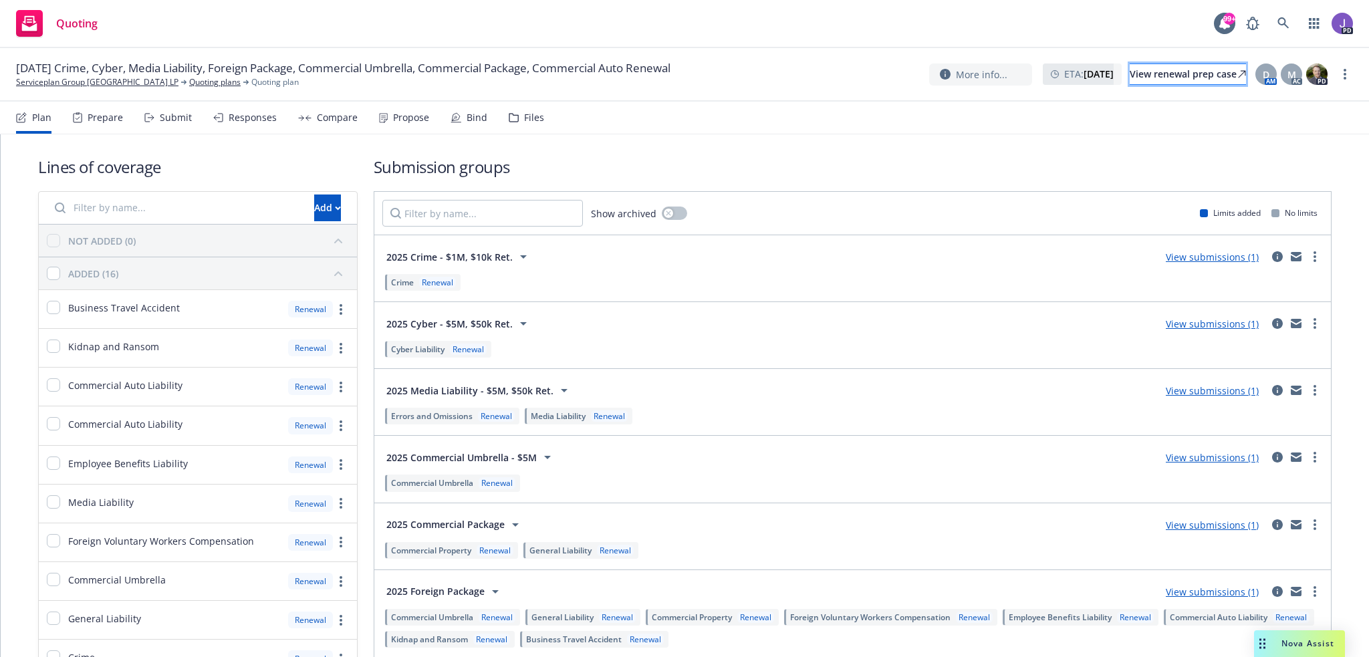
click at [1131, 70] on div "View renewal prep case" at bounding box center [1188, 74] width 116 height 20
click at [410, 118] on div "Propose" at bounding box center [411, 117] width 36 height 11
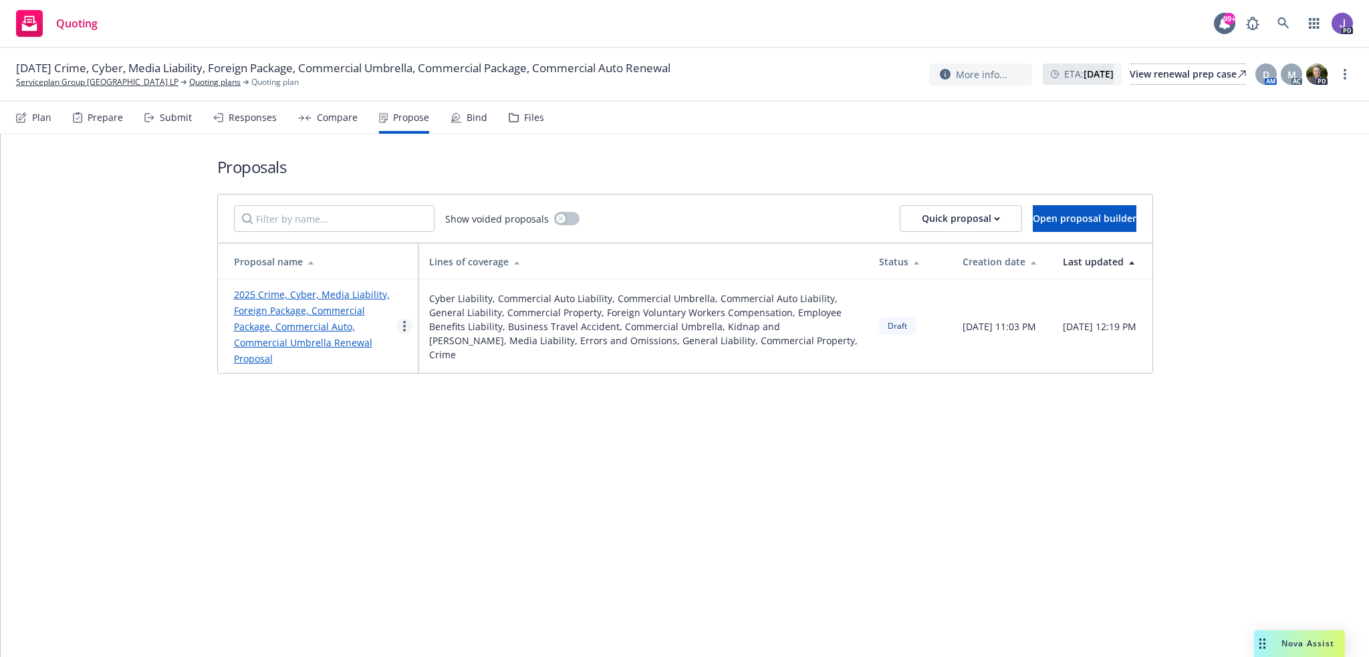
click at [403, 327] on icon "more" at bounding box center [404, 326] width 3 height 11
click at [354, 473] on div "Proposals Show voided proposals Quick proposal Open proposal builder Proposal n…" at bounding box center [685, 395] width 1368 height 523
click at [313, 312] on link "2025 Crime, Cyber, Media Liability, Foreign Package, Commercial Package, Commer…" at bounding box center [312, 326] width 156 height 77
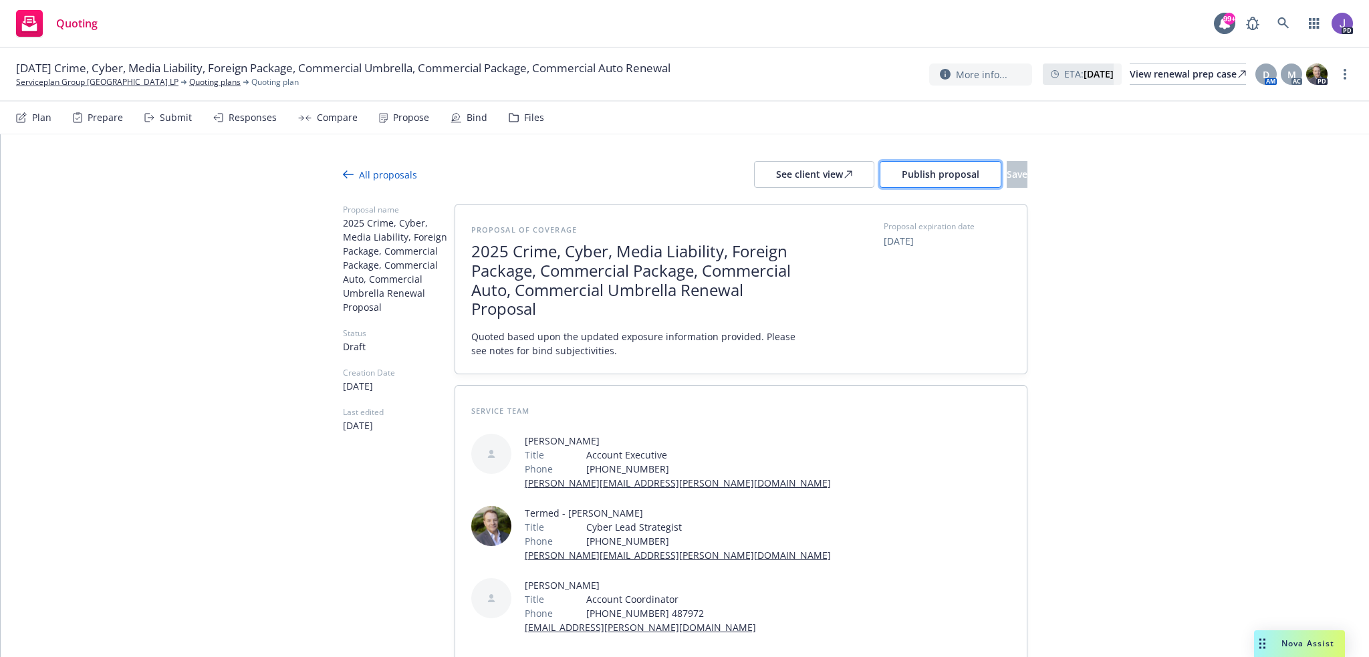
click at [902, 175] on span "Publish proposal" at bounding box center [941, 174] width 78 height 13
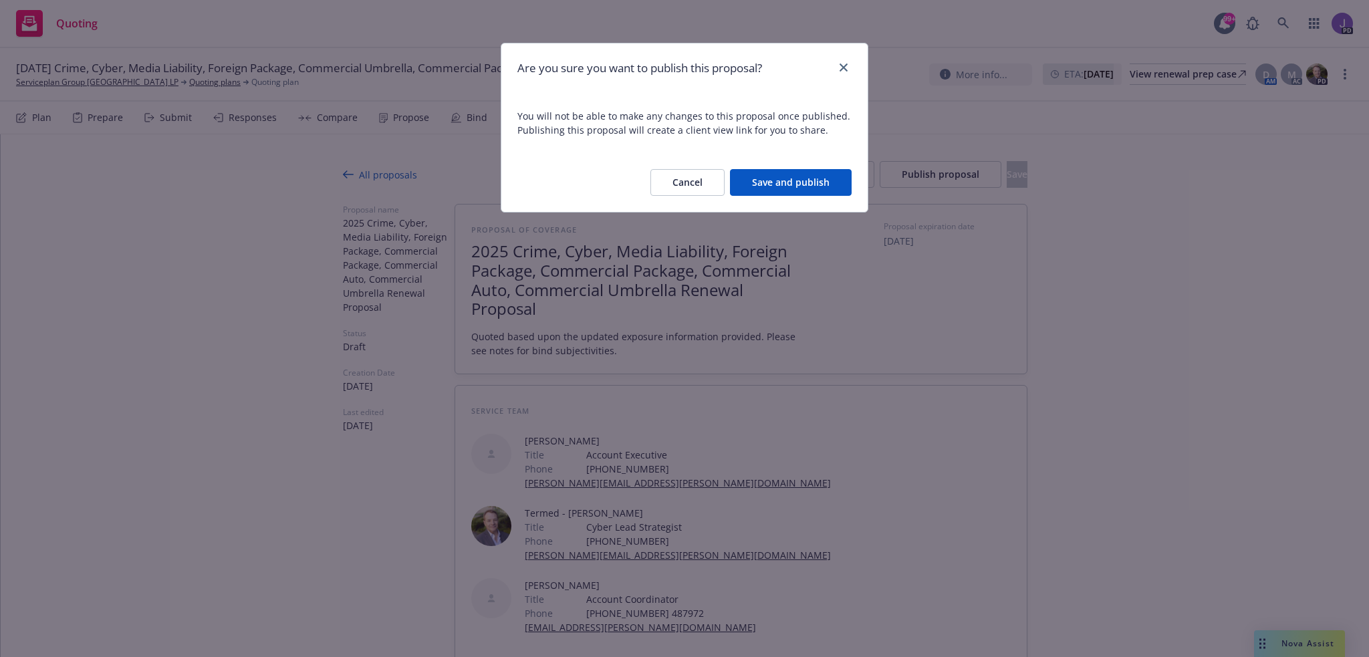
click at [773, 184] on button "Save and publish" at bounding box center [791, 182] width 122 height 27
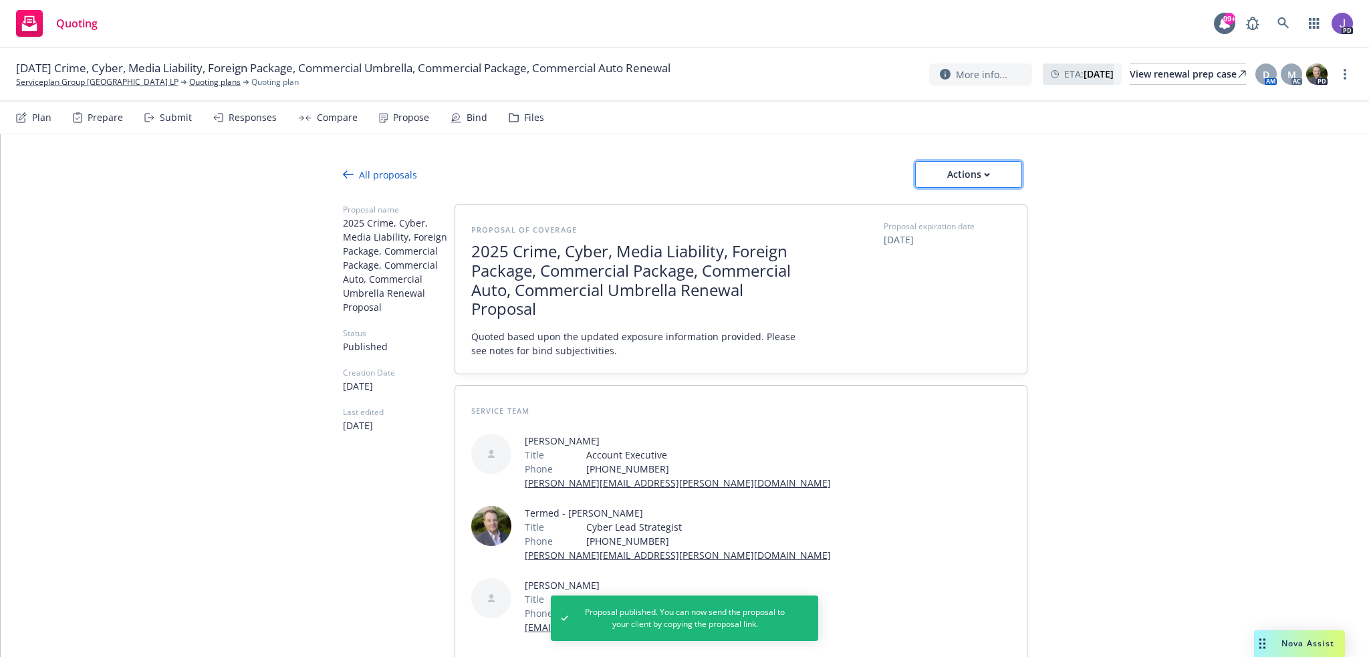
click at [966, 169] on div "Actions" at bounding box center [968, 174] width 63 height 25
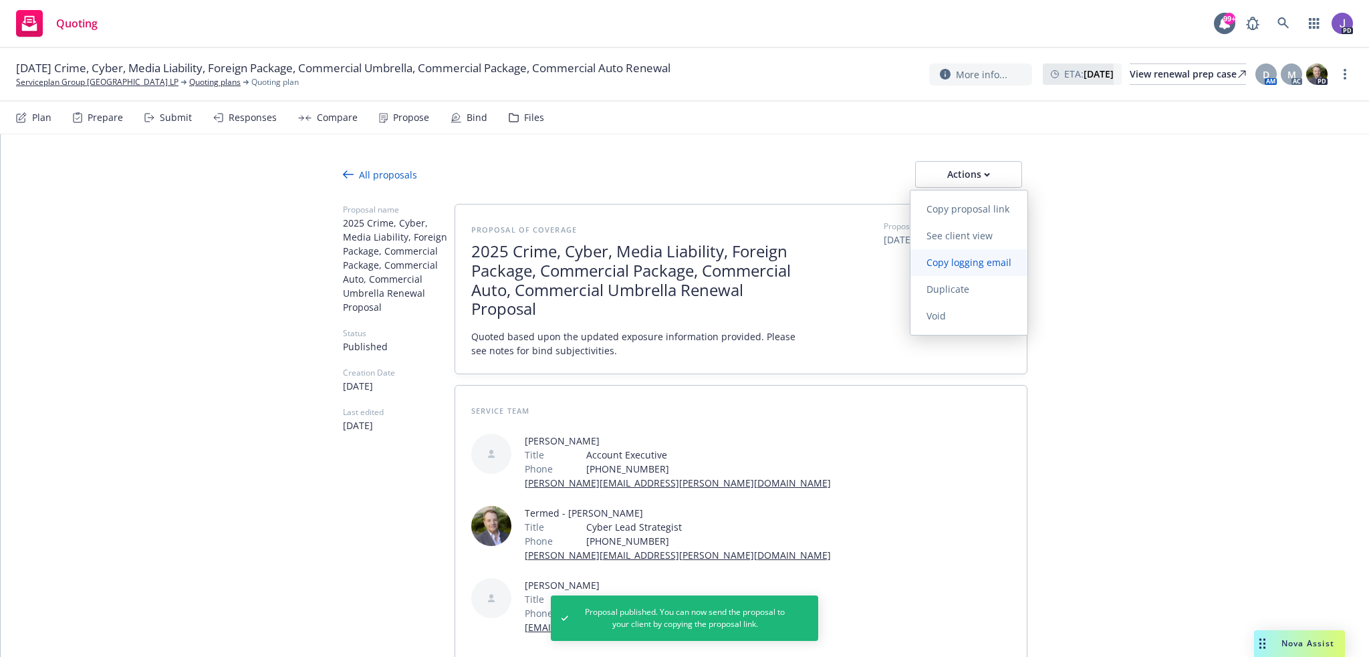
click at [949, 271] on link "Copy logging email" at bounding box center [968, 262] width 117 height 27
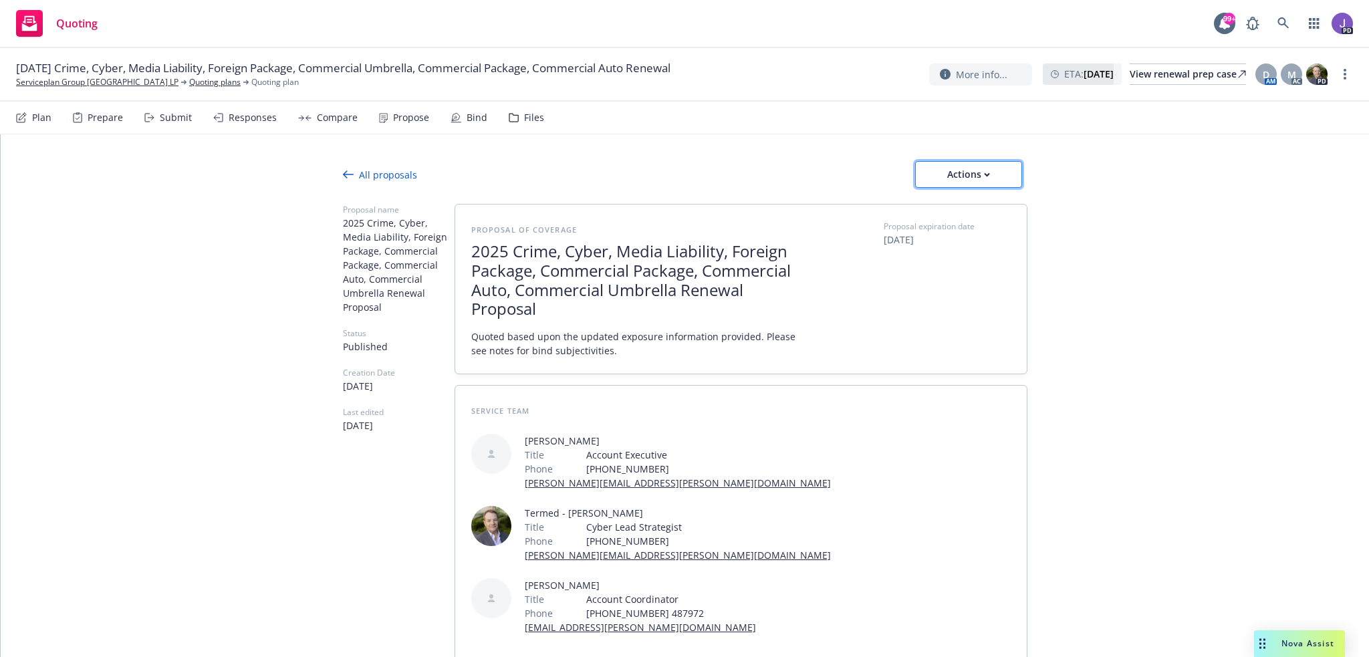
click at [974, 176] on div "Actions" at bounding box center [968, 174] width 63 height 25
click at [965, 209] on span "Copy proposal link" at bounding box center [967, 209] width 115 height 13
type textarea "x"
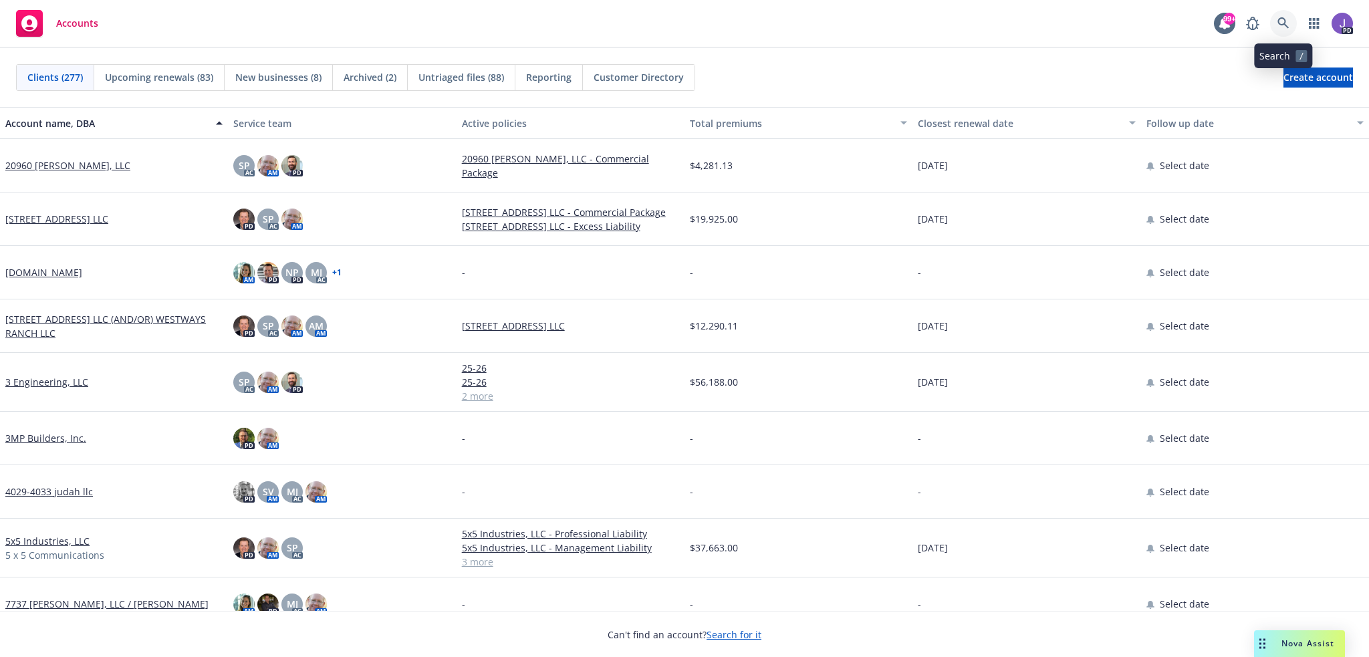
click at [1283, 17] on link at bounding box center [1283, 23] width 27 height 27
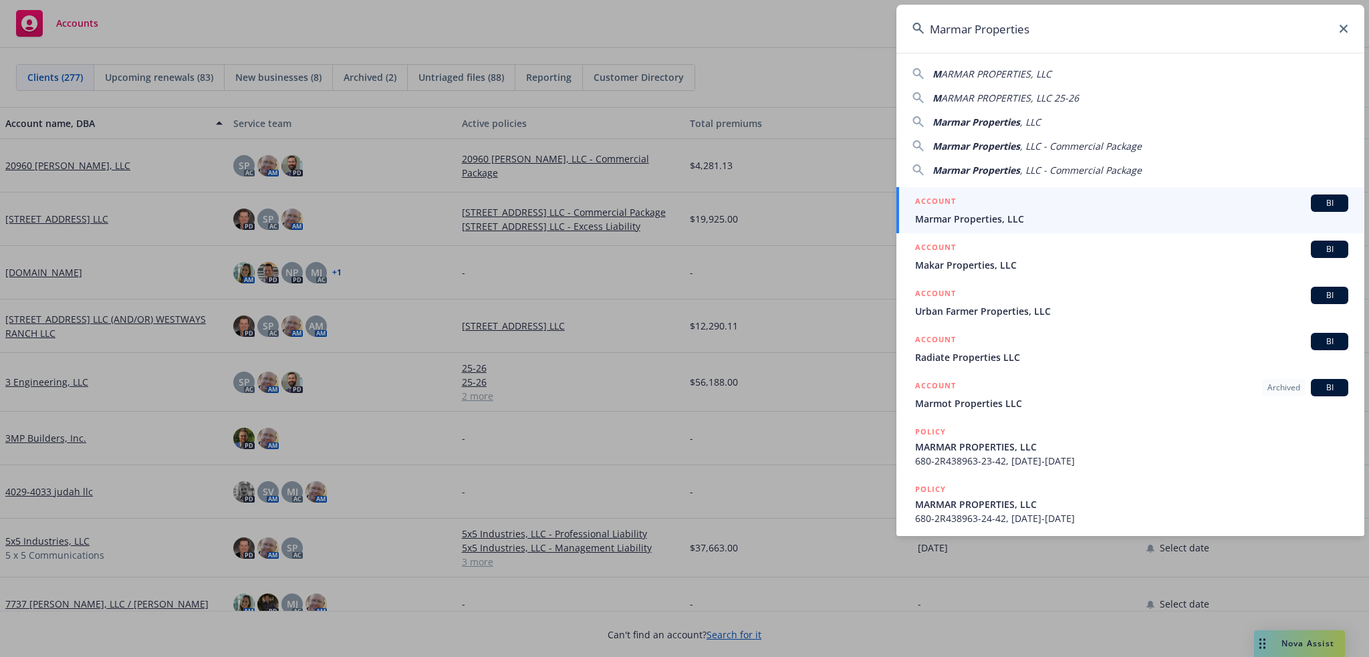
type input "Marmar Properties"
click at [986, 213] on span "Marmar Properties, LLC" at bounding box center [1131, 219] width 433 height 14
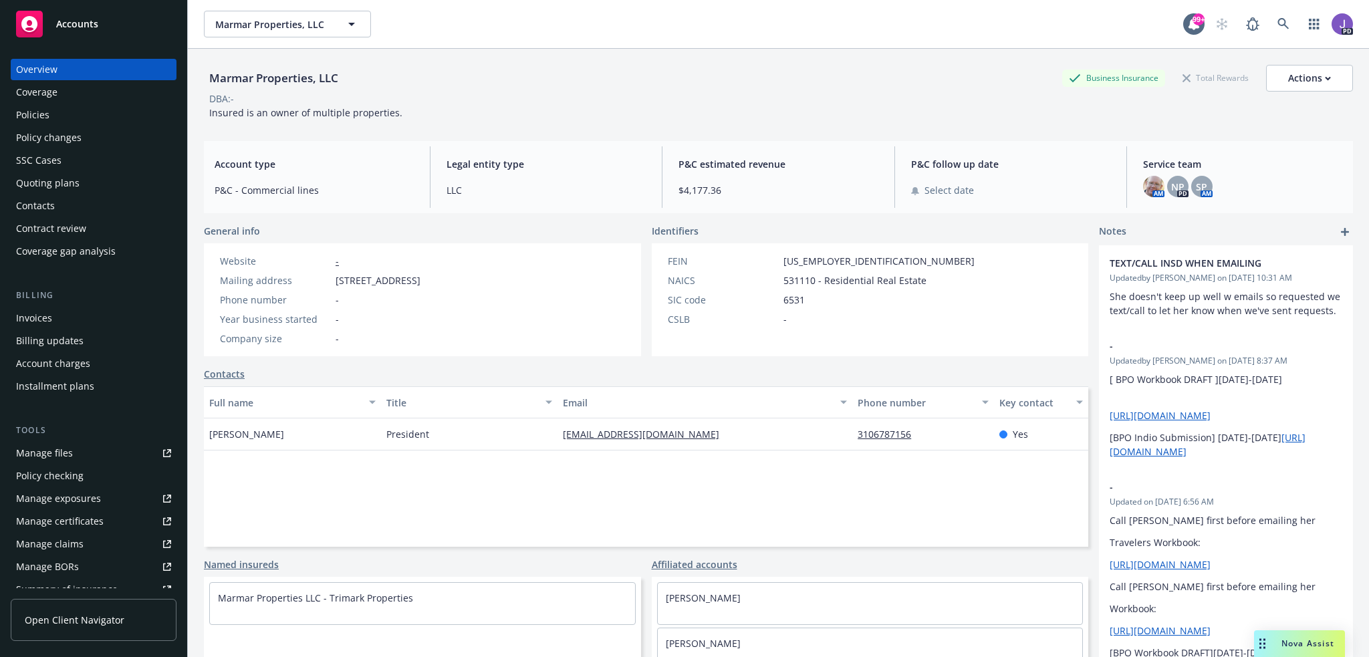
click at [37, 90] on div "Coverage" at bounding box center [36, 92] width 41 height 21
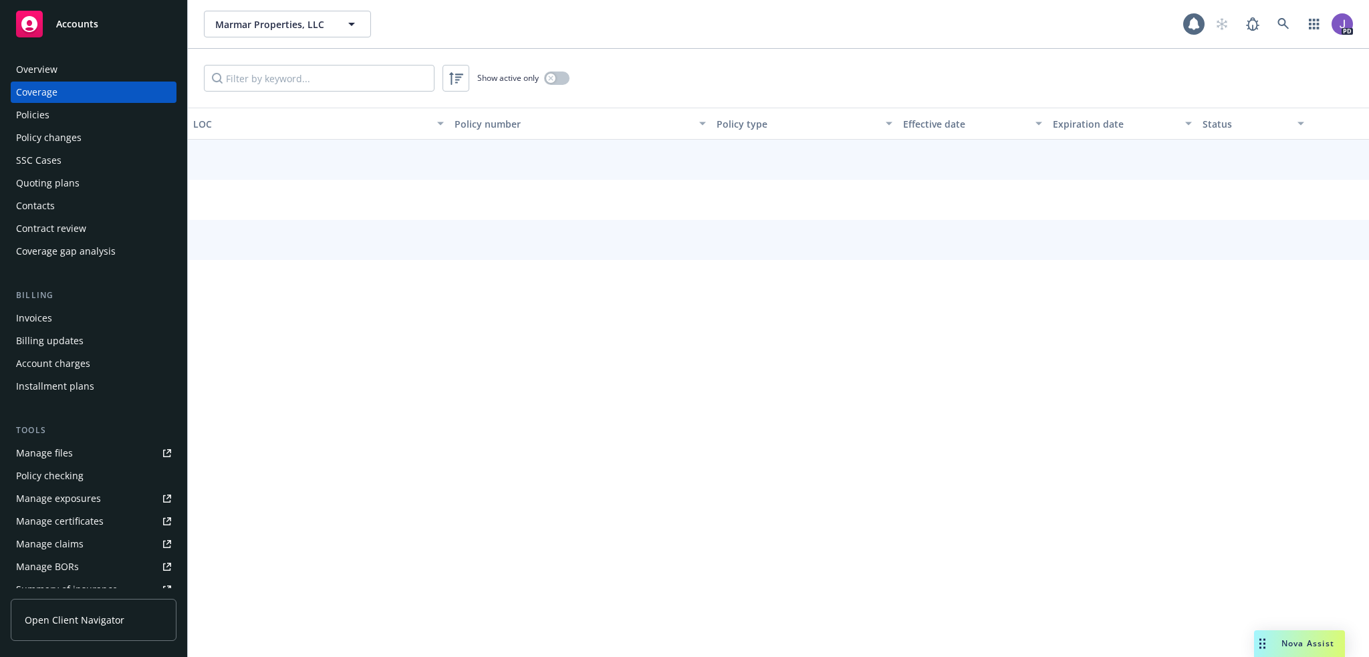
click at [36, 109] on div "Policies" at bounding box center [32, 114] width 33 height 21
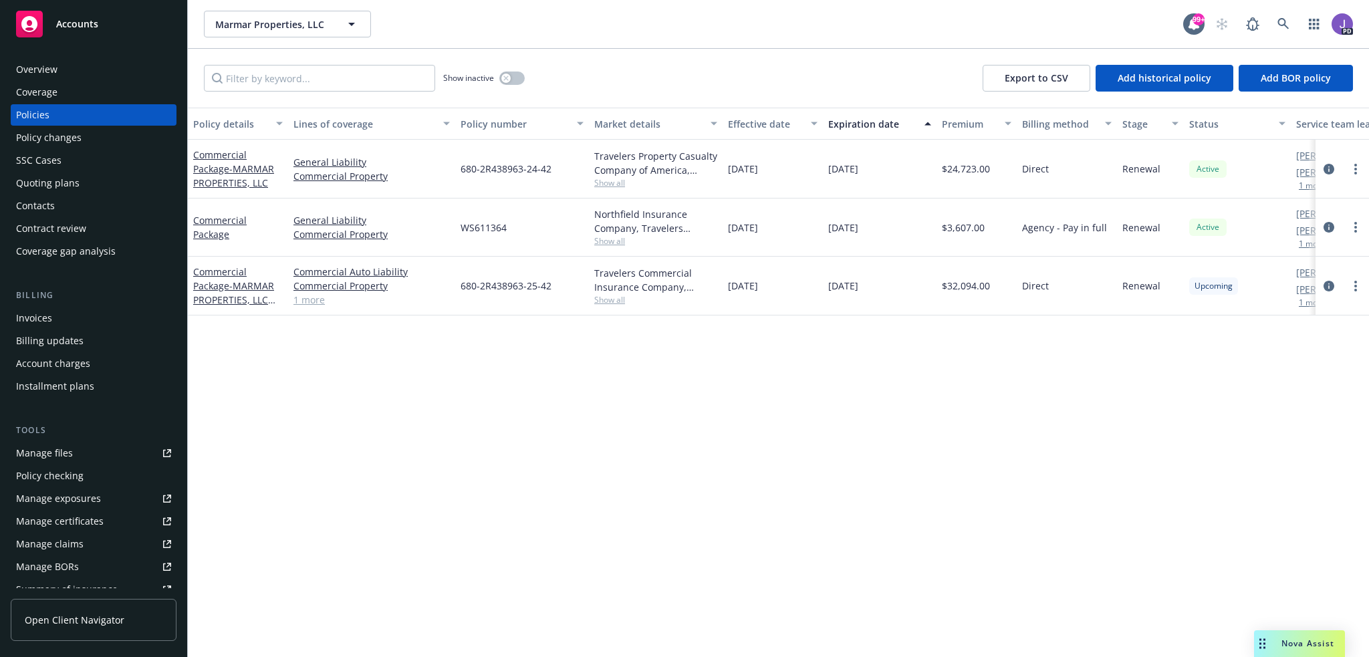
click at [313, 303] on link "1 more" at bounding box center [371, 300] width 156 height 14
click at [1331, 165] on icon "circleInformation" at bounding box center [1328, 169] width 11 height 11
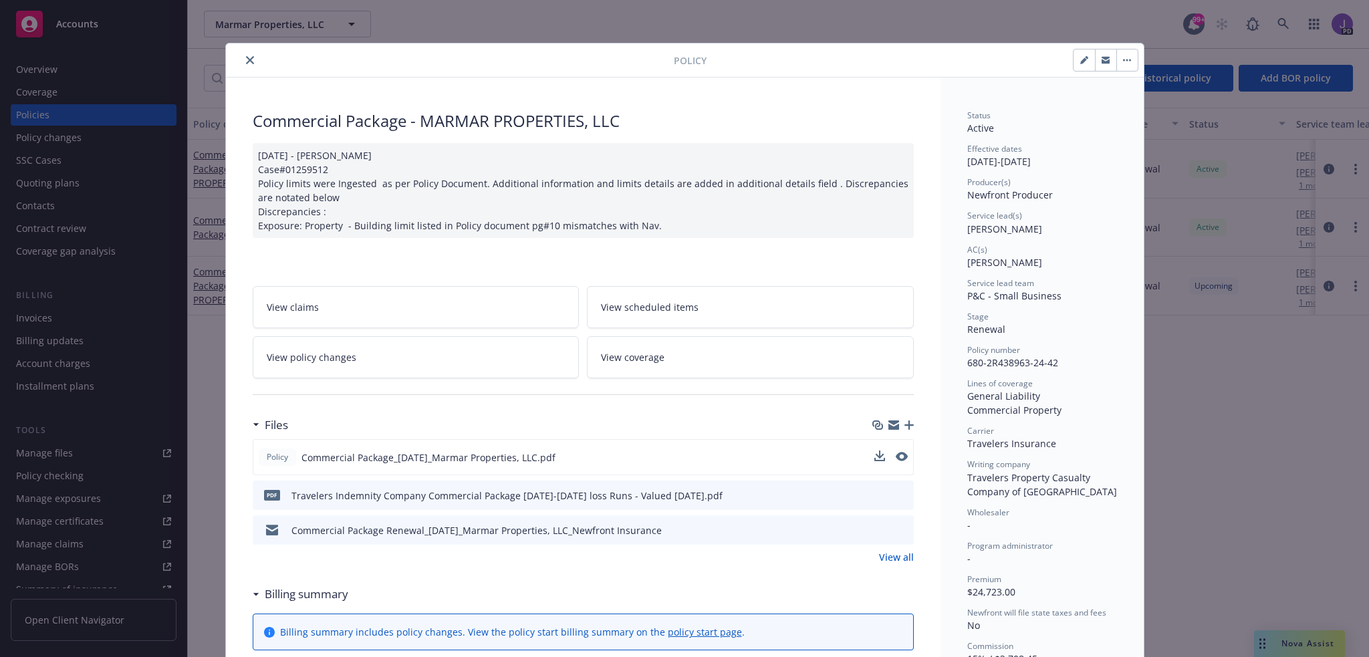
click at [874, 459] on button at bounding box center [879, 458] width 11 height 14
click at [874, 455] on icon "download file" at bounding box center [878, 455] width 9 height 8
click at [242, 53] on button "close" at bounding box center [250, 60] width 16 height 16
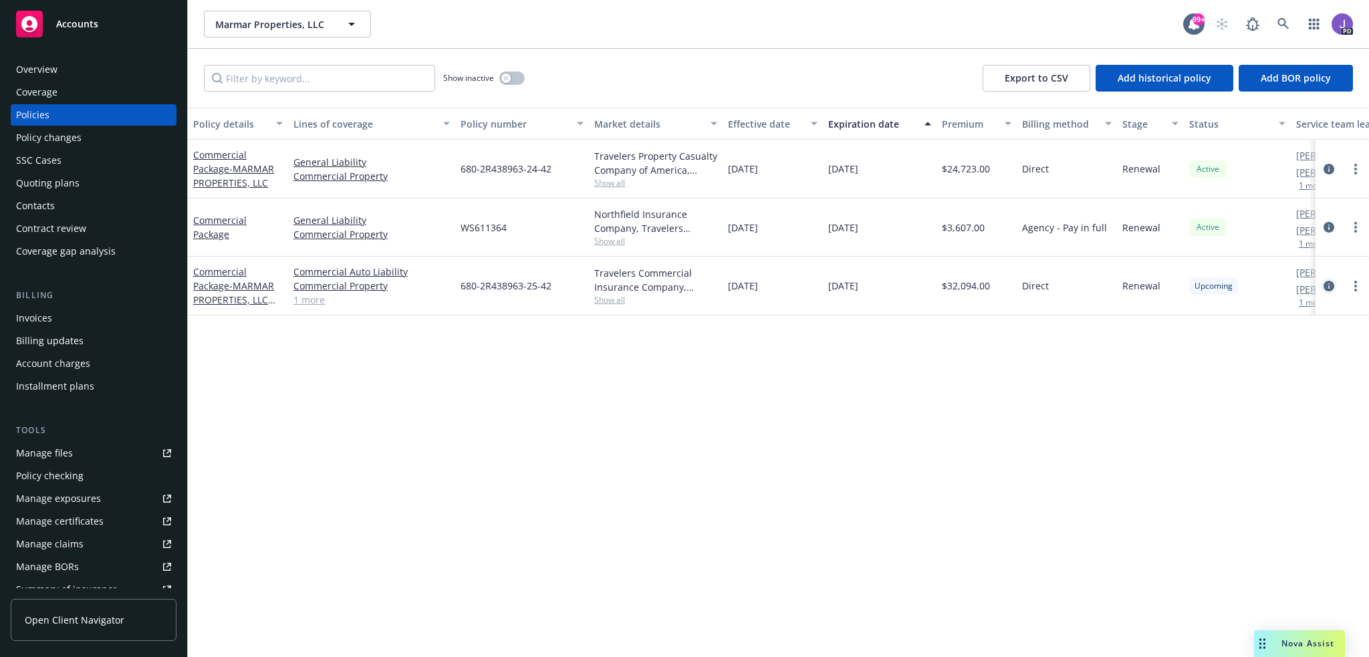
click at [1325, 287] on icon "circleInformation" at bounding box center [1328, 286] width 11 height 11
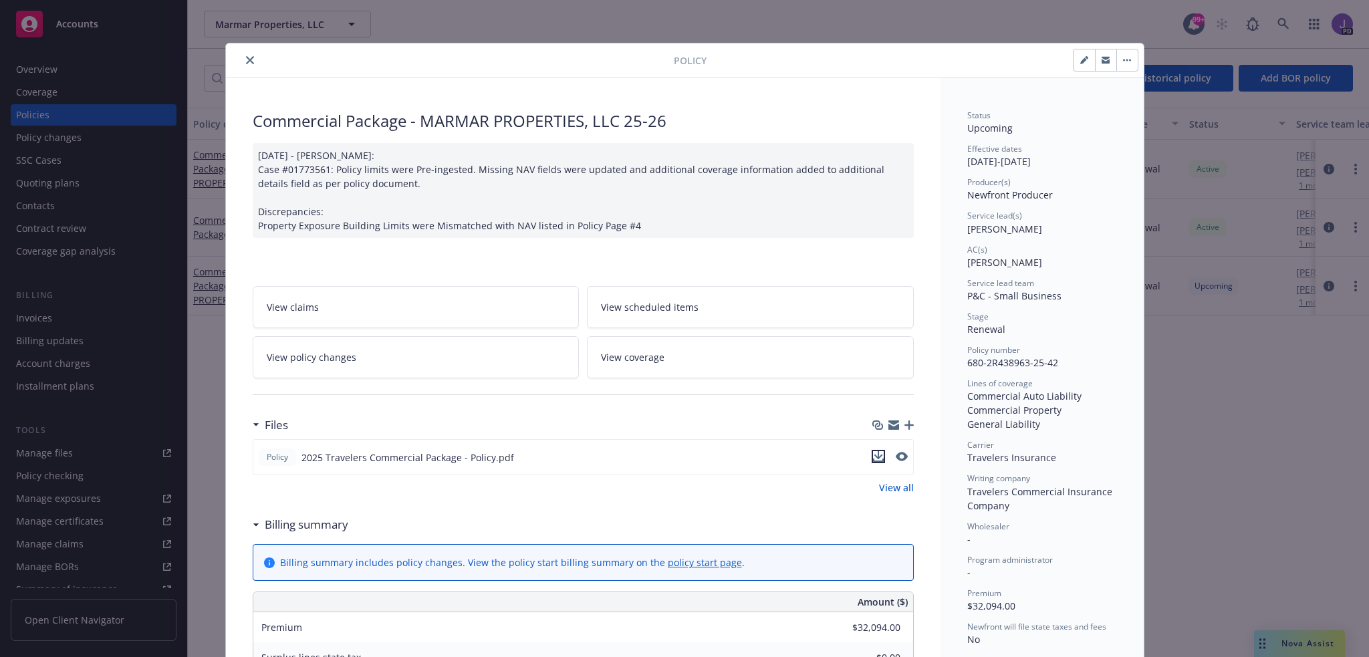
click at [873, 457] on icon "download file" at bounding box center [878, 456] width 11 height 11
click at [1187, 495] on div "Policy Commercial Package - MARMAR PROPERTIES, LLC 25-26 [DATE] - [PERSON_NAME]…" at bounding box center [684, 328] width 1369 height 657
click at [246, 56] on icon "close" at bounding box center [250, 60] width 8 height 8
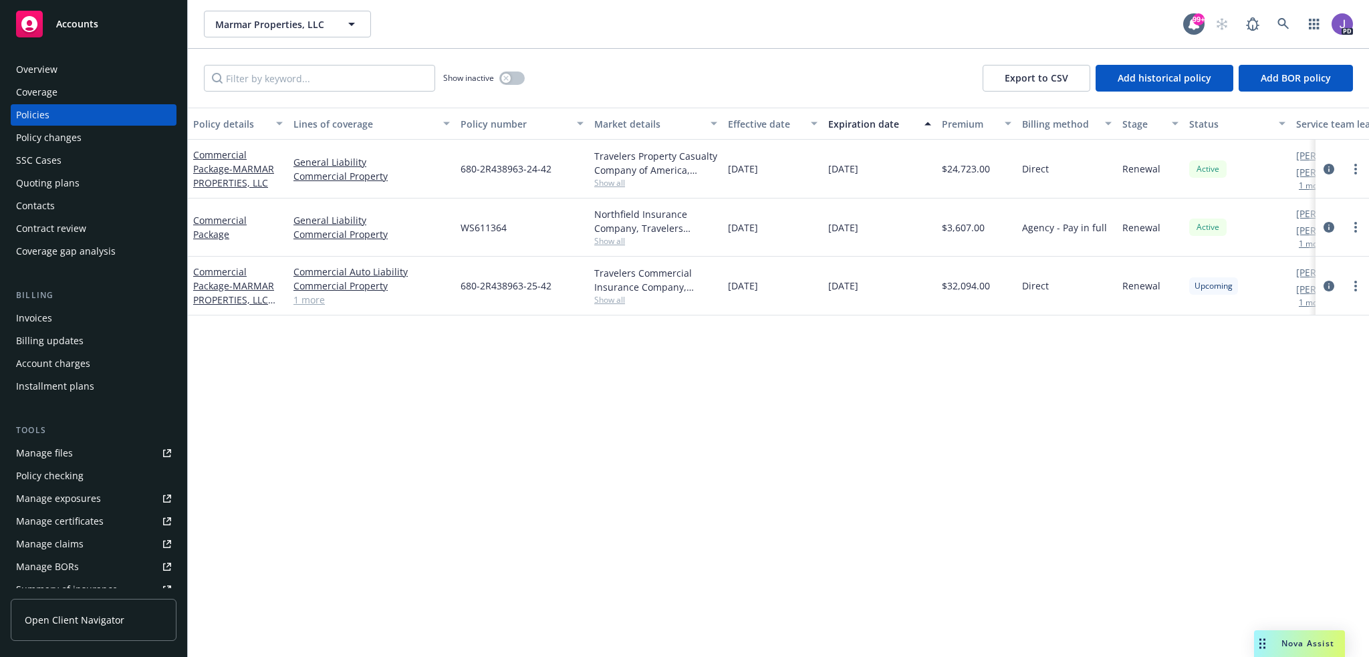
click at [1285, 651] on div "Nova Assist" at bounding box center [1299, 643] width 91 height 27
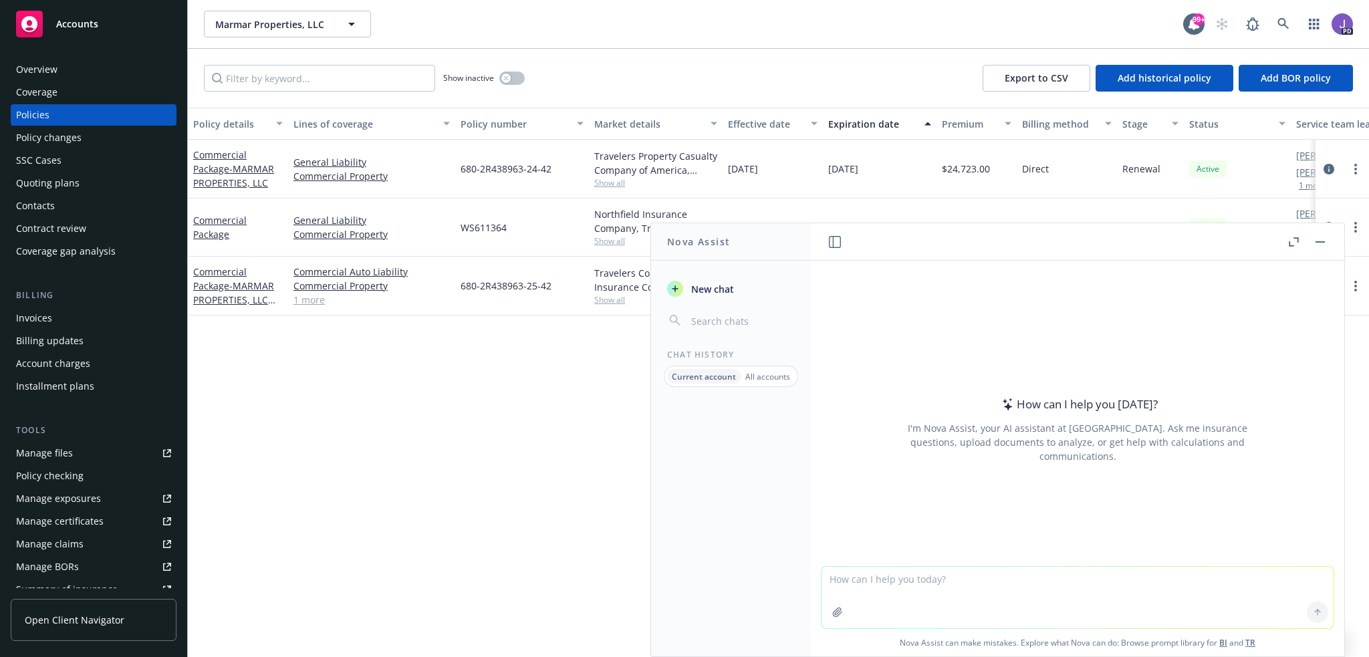
click at [837, 609] on icon "button" at bounding box center [837, 612] width 11 height 11
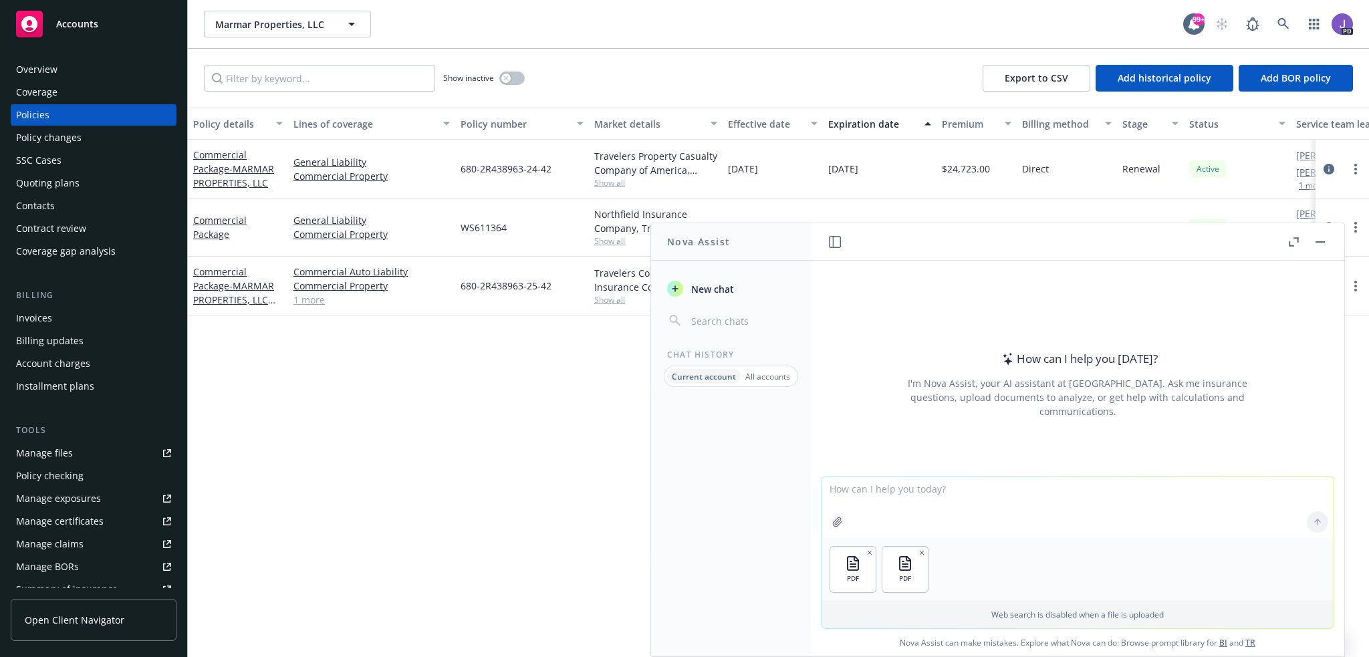
click at [844, 497] on textarea at bounding box center [1077, 507] width 512 height 61
type textarea "Can you compare these two documents to try to figure out the increase over the …"
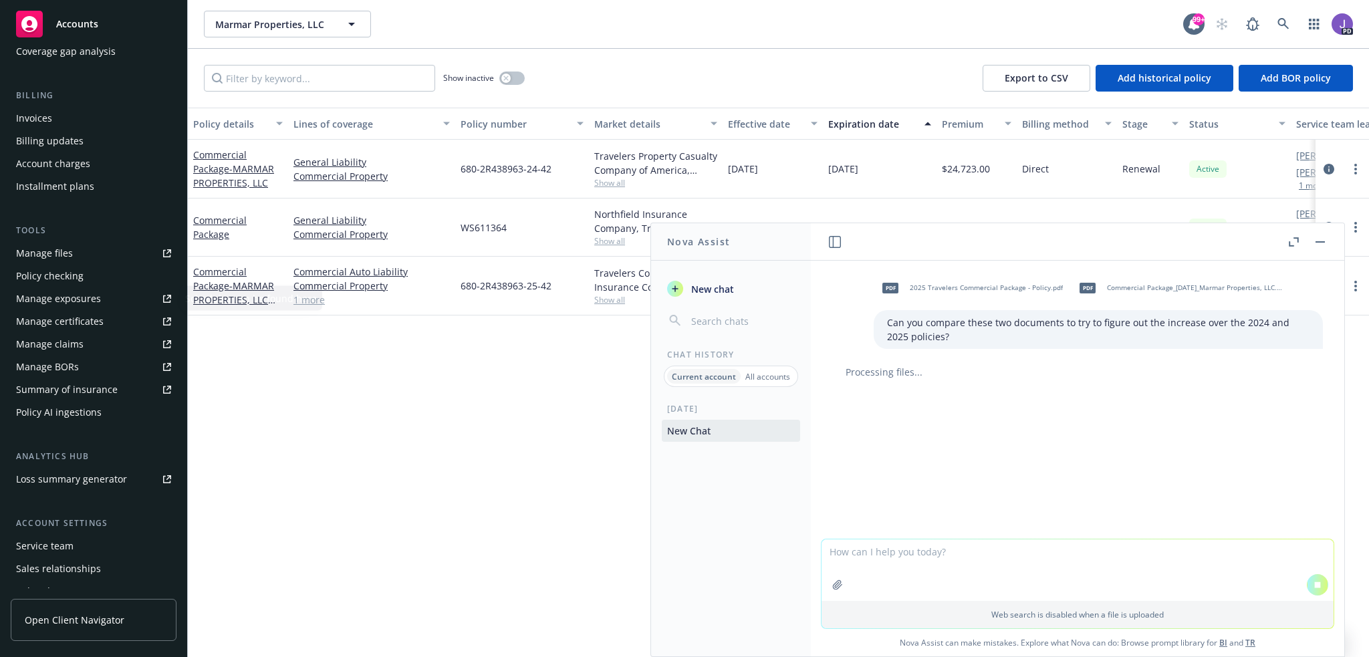
scroll to position [201, 0]
click at [53, 539] on div "Service team" at bounding box center [44, 545] width 57 height 21
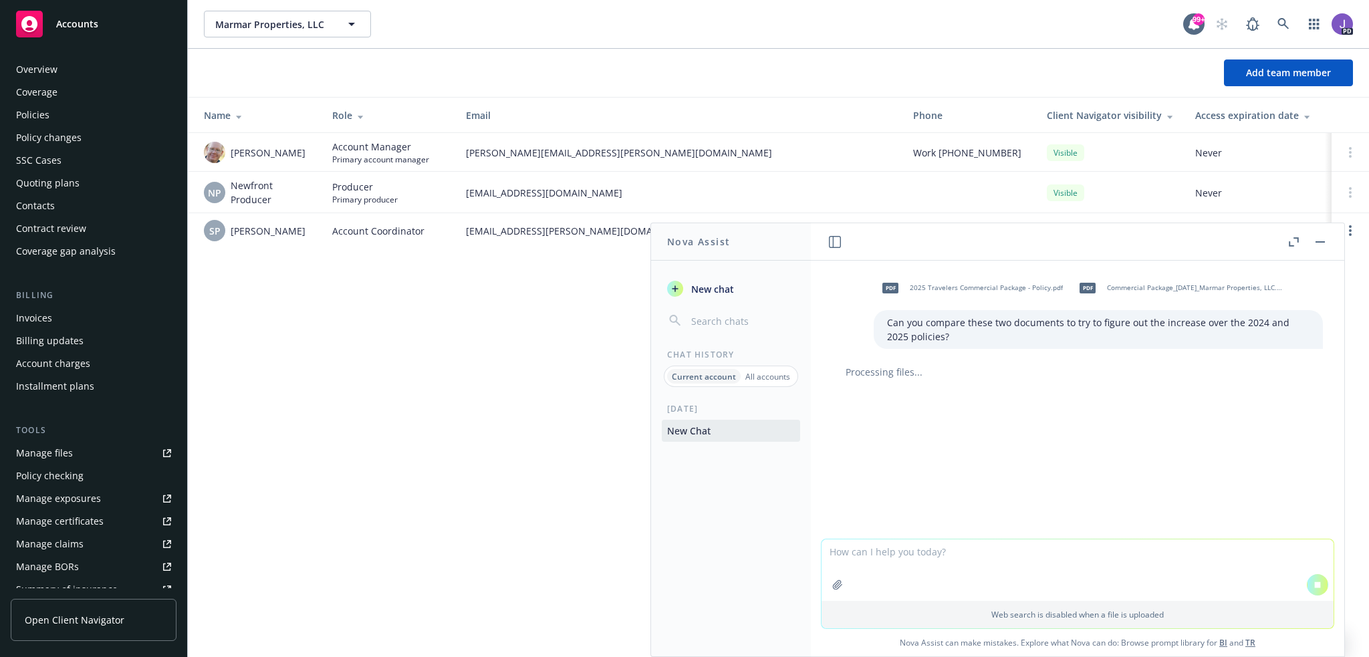
click at [49, 117] on div "Policies" at bounding box center [93, 114] width 155 height 21
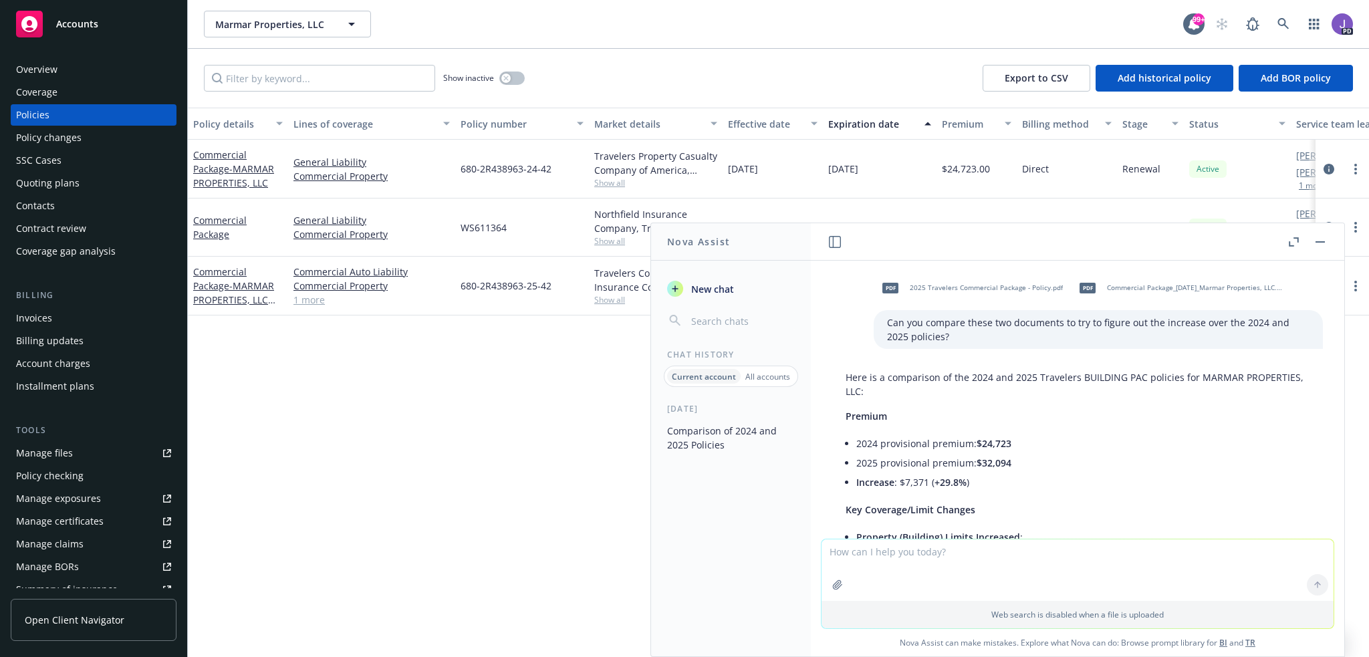
click at [591, 462] on div "Policy details Lines of coverage Policy number Market details Effective date Ex…" at bounding box center [778, 382] width 1181 height 549
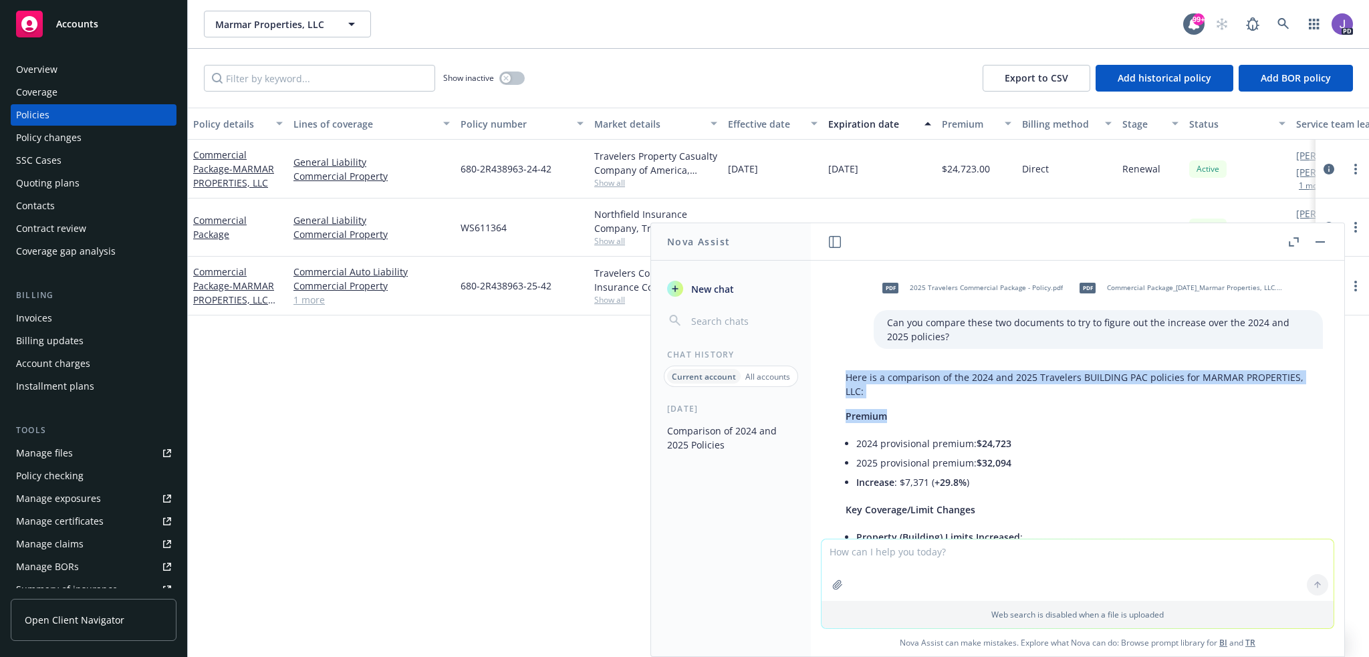
drag, startPoint x: 846, startPoint y: 378, endPoint x: 906, endPoint y: 406, distance: 66.7
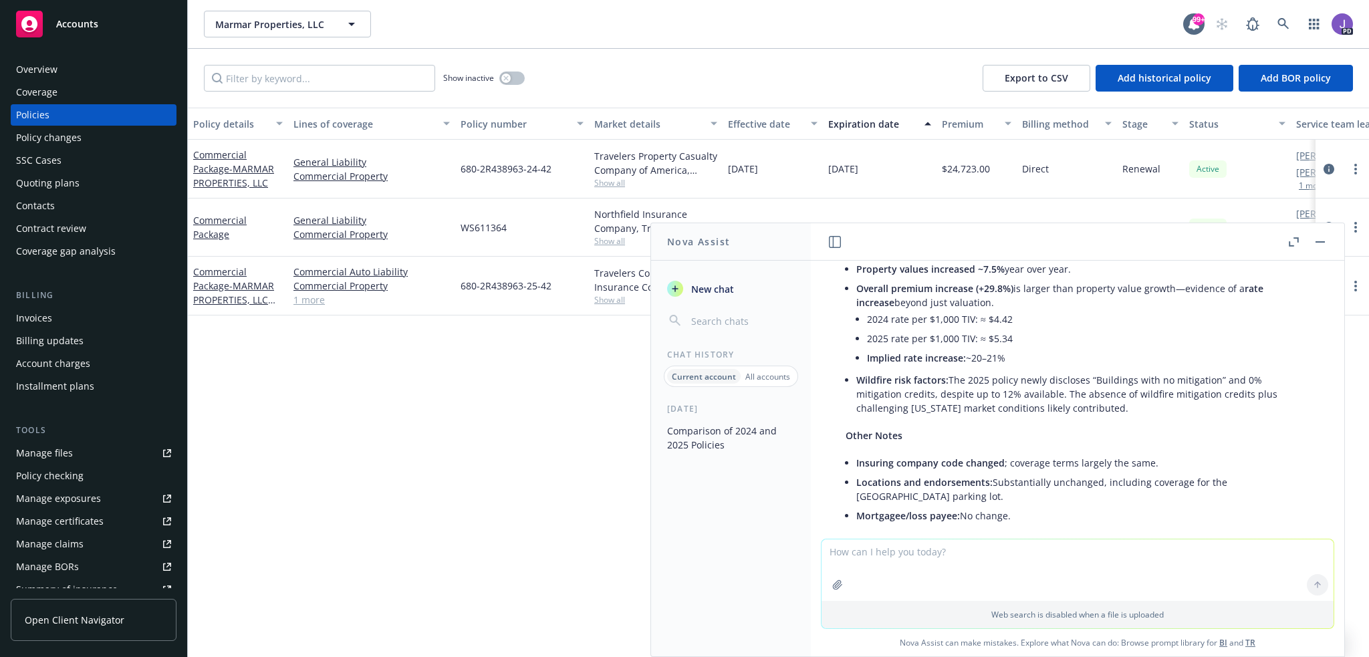
scroll to position [392, 0]
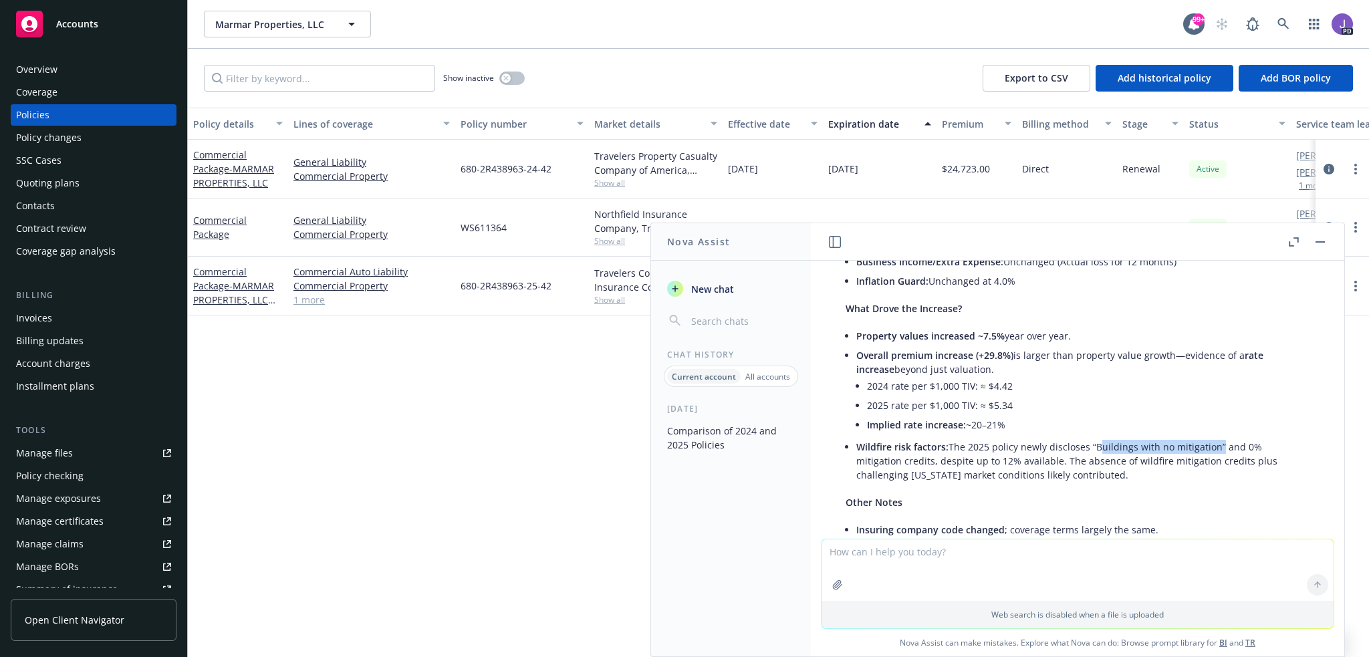
drag, startPoint x: 1092, startPoint y: 447, endPoint x: 1210, endPoint y: 446, distance: 118.3
click at [1210, 446] on li "Wildfire risk factors: The 2025 policy newly discloses “Buildings with no mitig…" at bounding box center [1082, 460] width 453 height 47
copy li "Buildings with no mitigation"
click at [442, 45] on div "Marmar Properties, LLC Marmar Properties, LLC 99+ PD" at bounding box center [778, 24] width 1181 height 48
click at [1278, 21] on icon at bounding box center [1282, 23] width 11 height 11
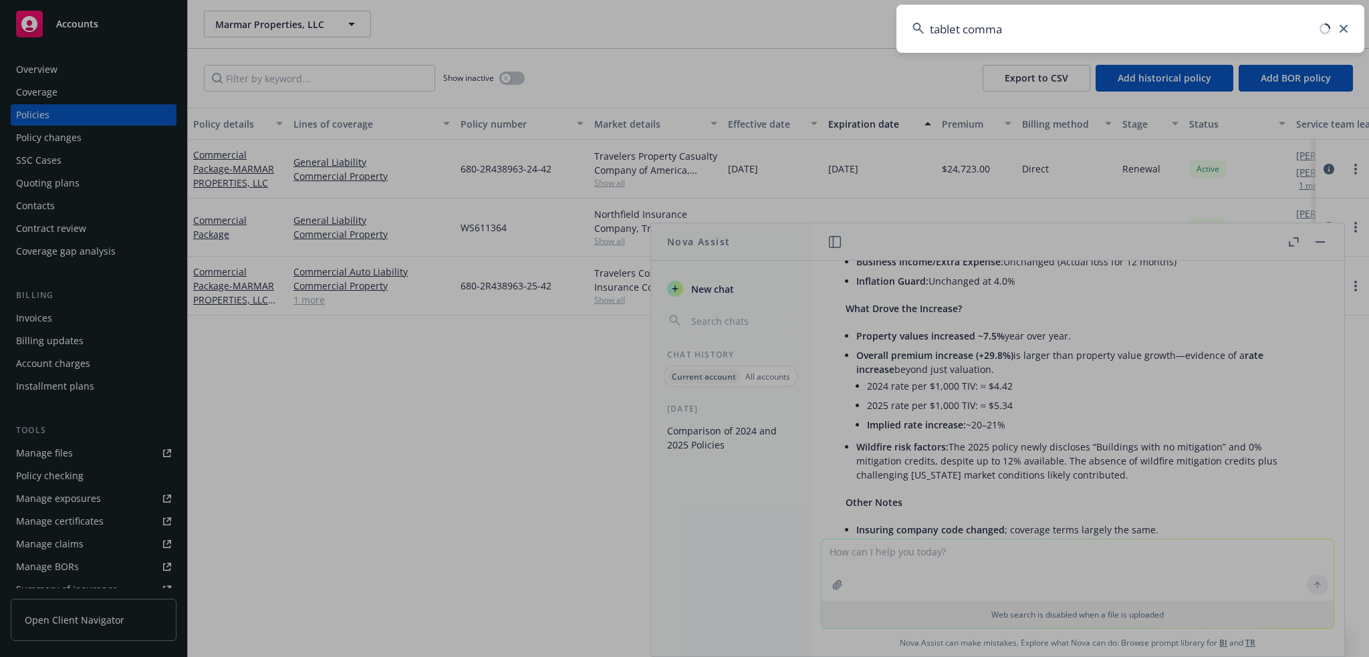
type input "tablet comman"
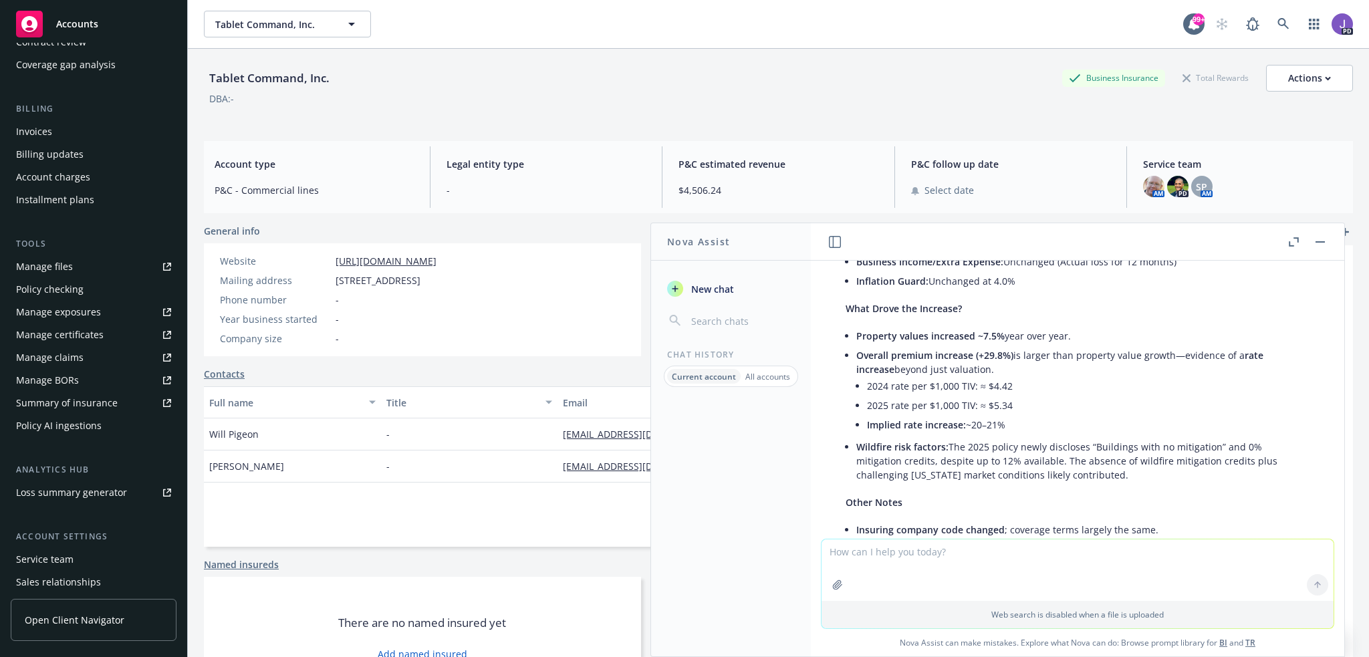
scroll to position [259, 0]
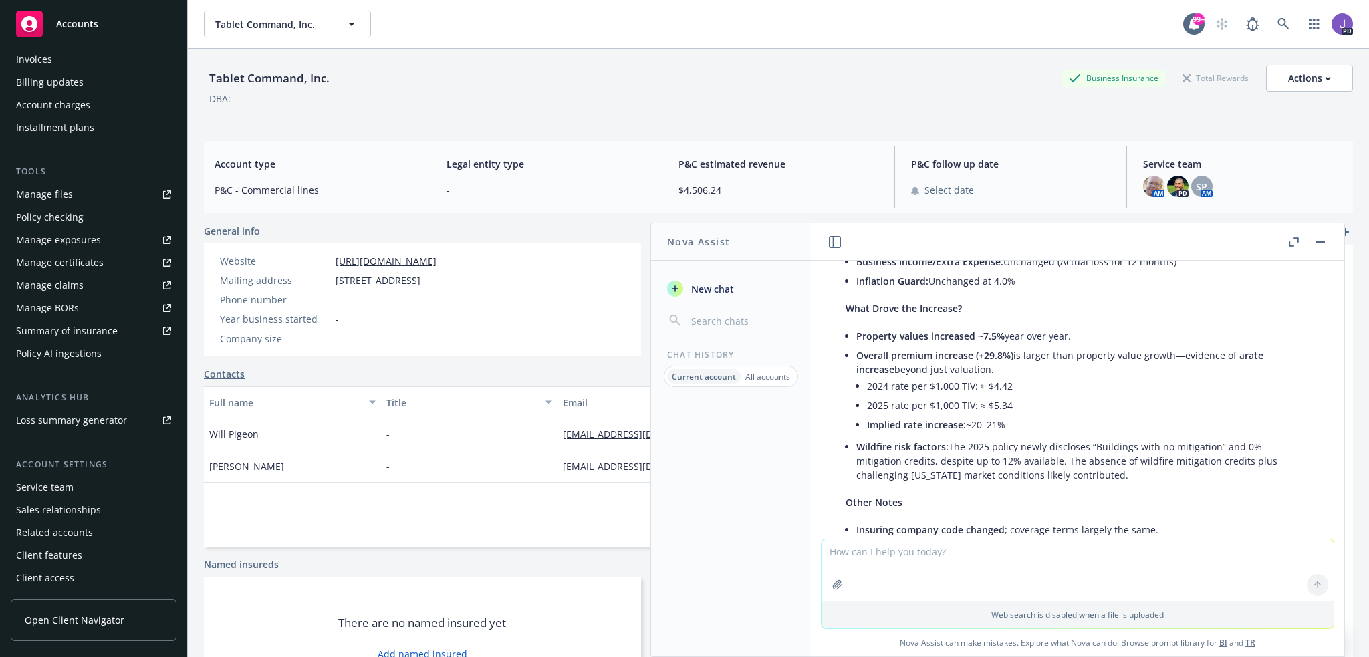
click at [59, 491] on div "Service team" at bounding box center [44, 487] width 57 height 21
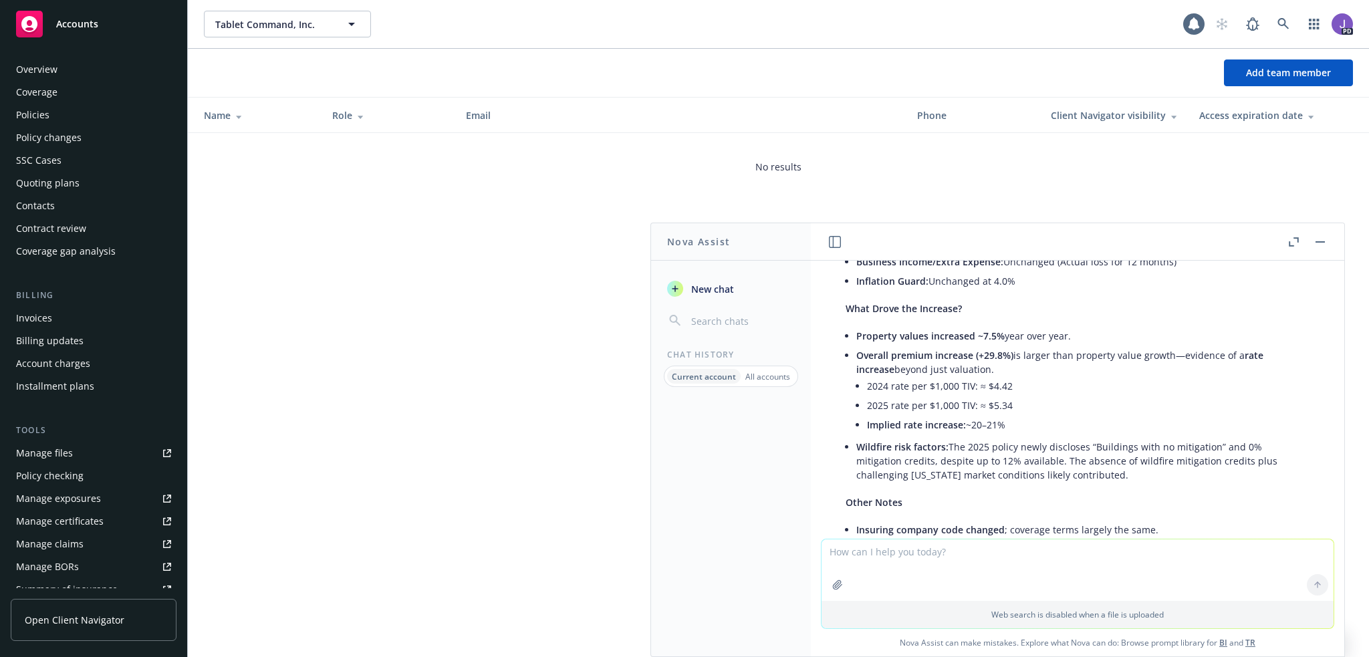
scroll to position [259, 0]
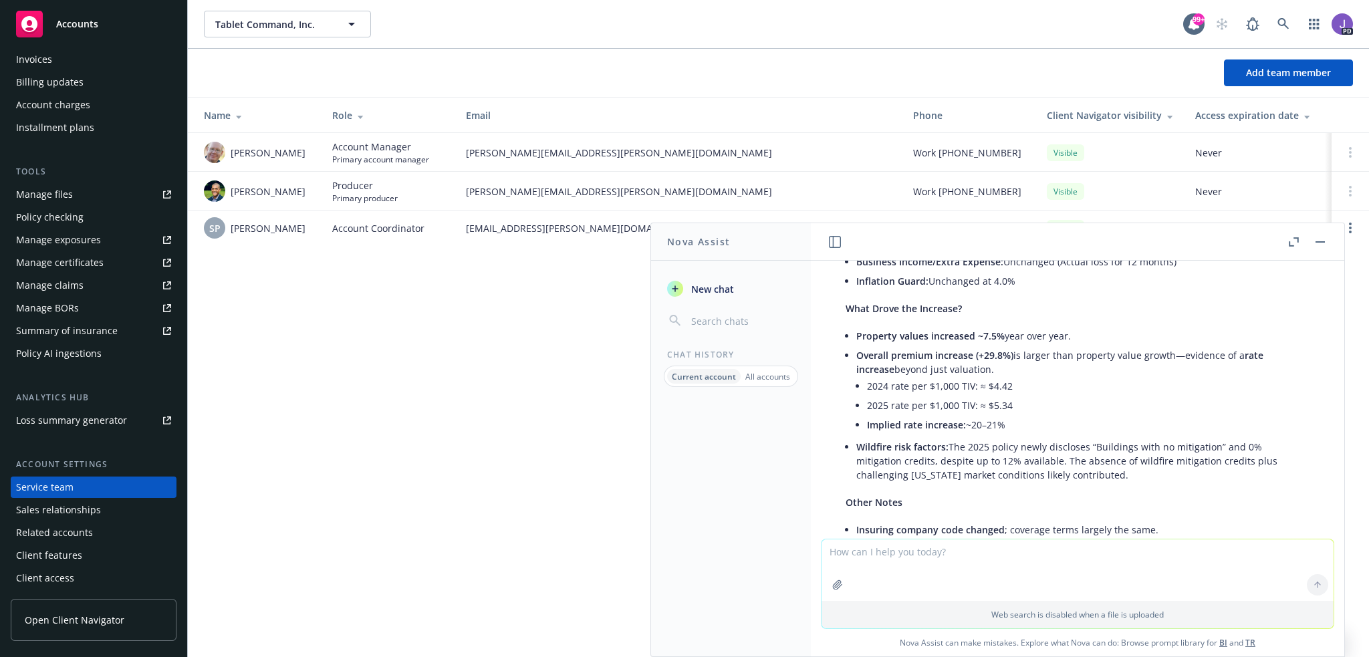
click at [1321, 241] on rect "button" at bounding box center [1319, 241] width 9 height 1
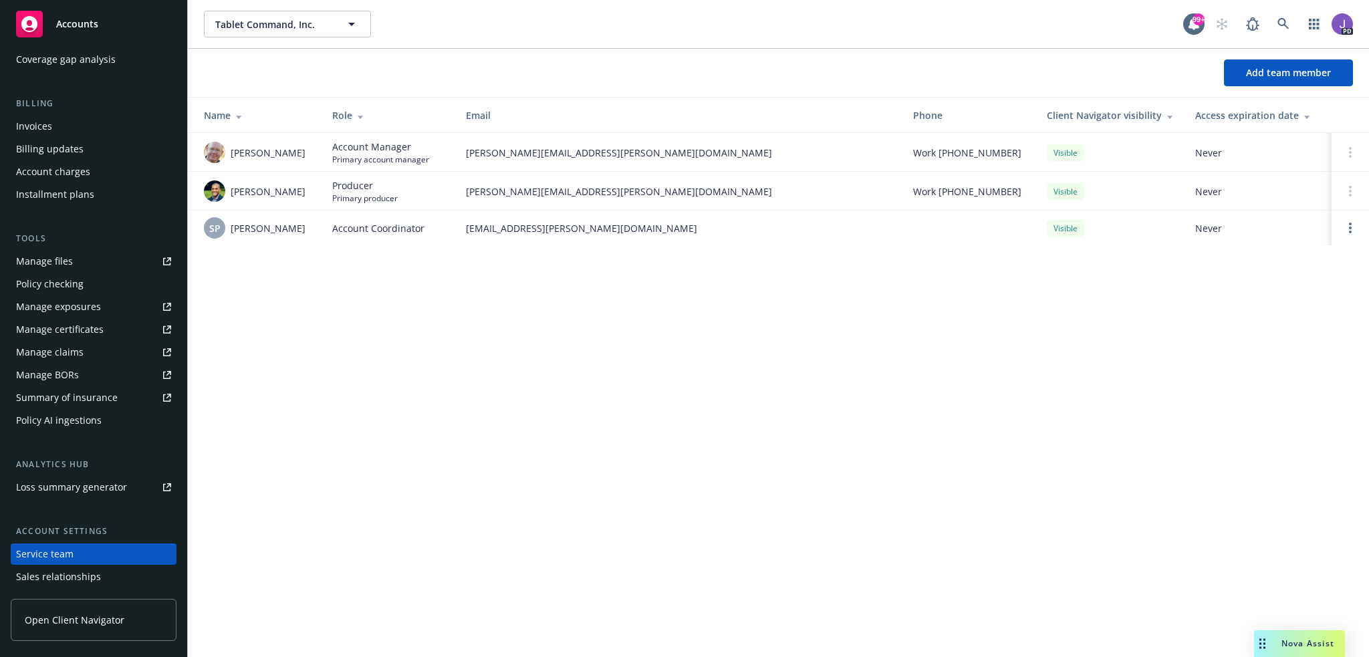
scroll to position [0, 0]
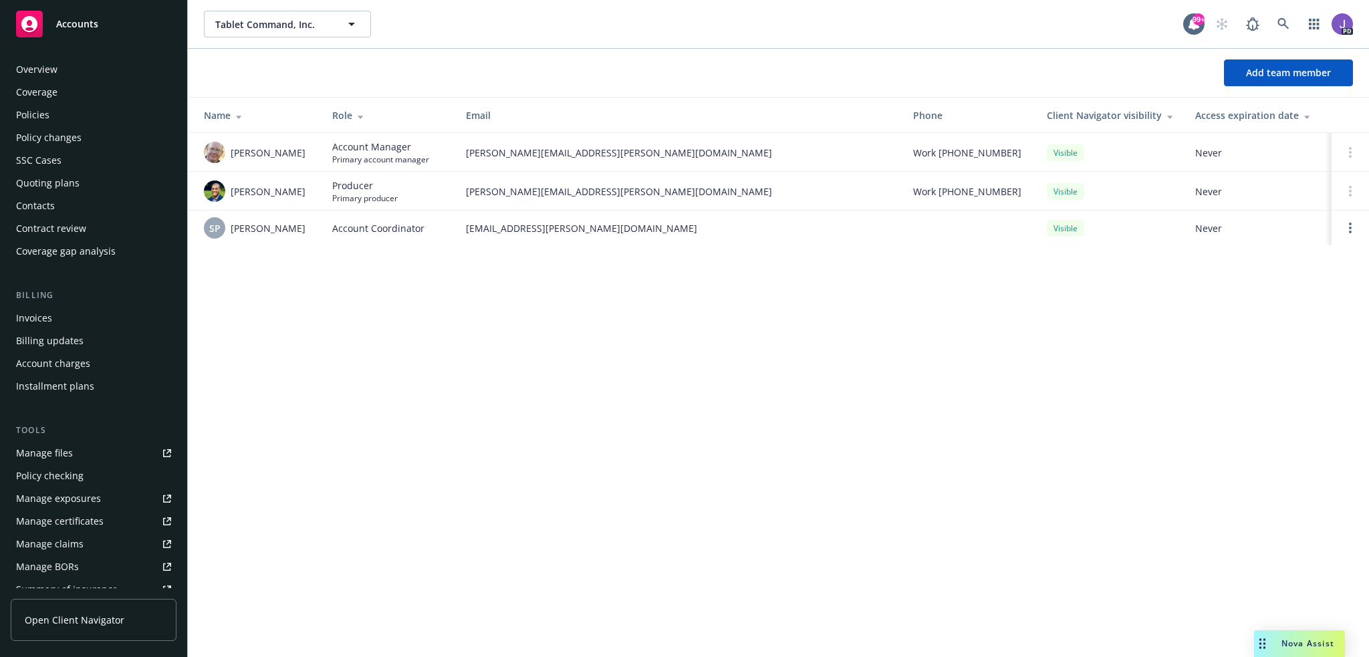
click at [39, 117] on div "Policies" at bounding box center [32, 114] width 33 height 21
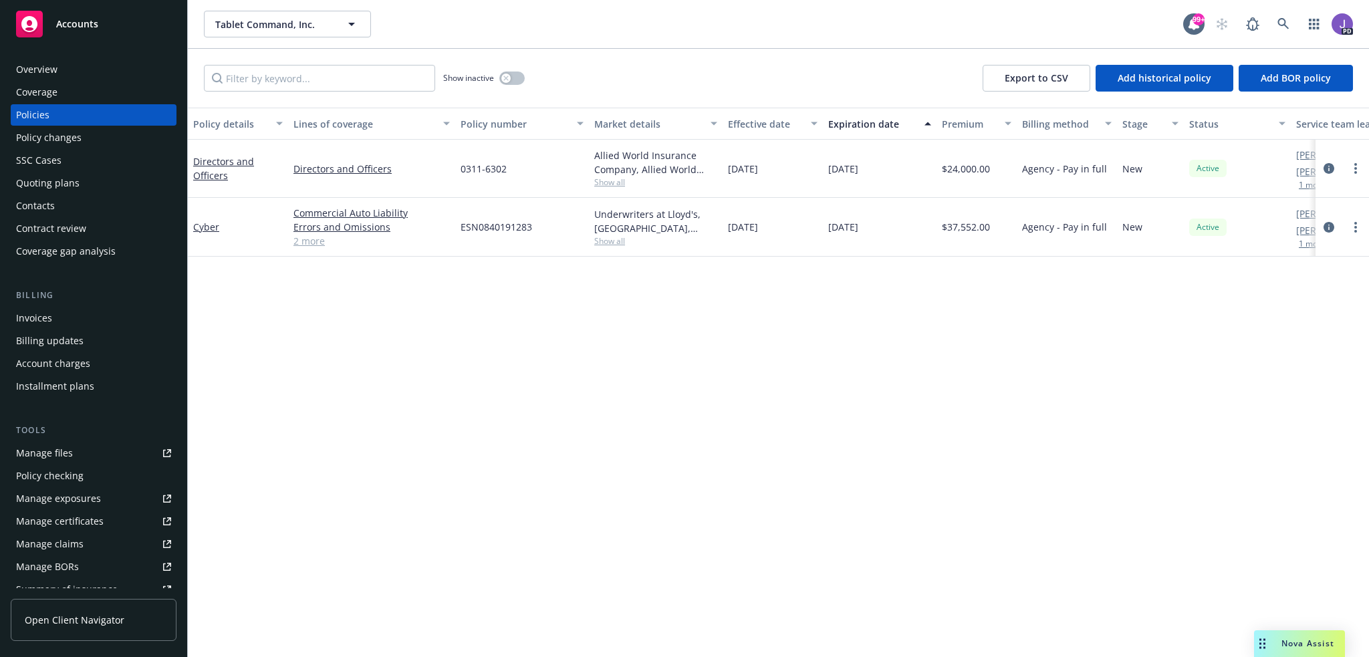
click at [309, 245] on link "2 more" at bounding box center [371, 241] width 156 height 14
